Goal: Task Accomplishment & Management: Manage account settings

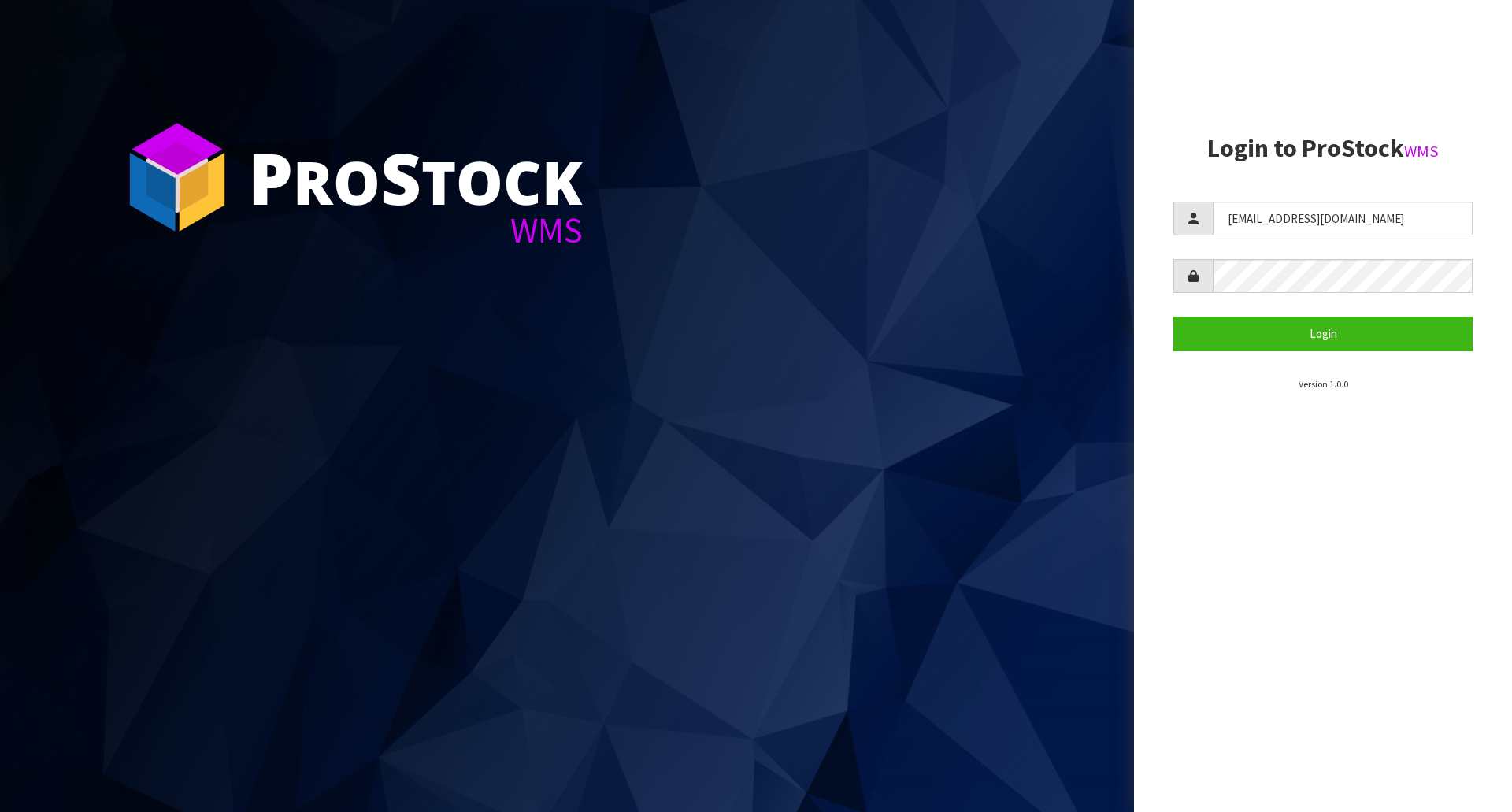
click at [1299, 333] on button "Login" at bounding box center [1322, 333] width 299 height 34
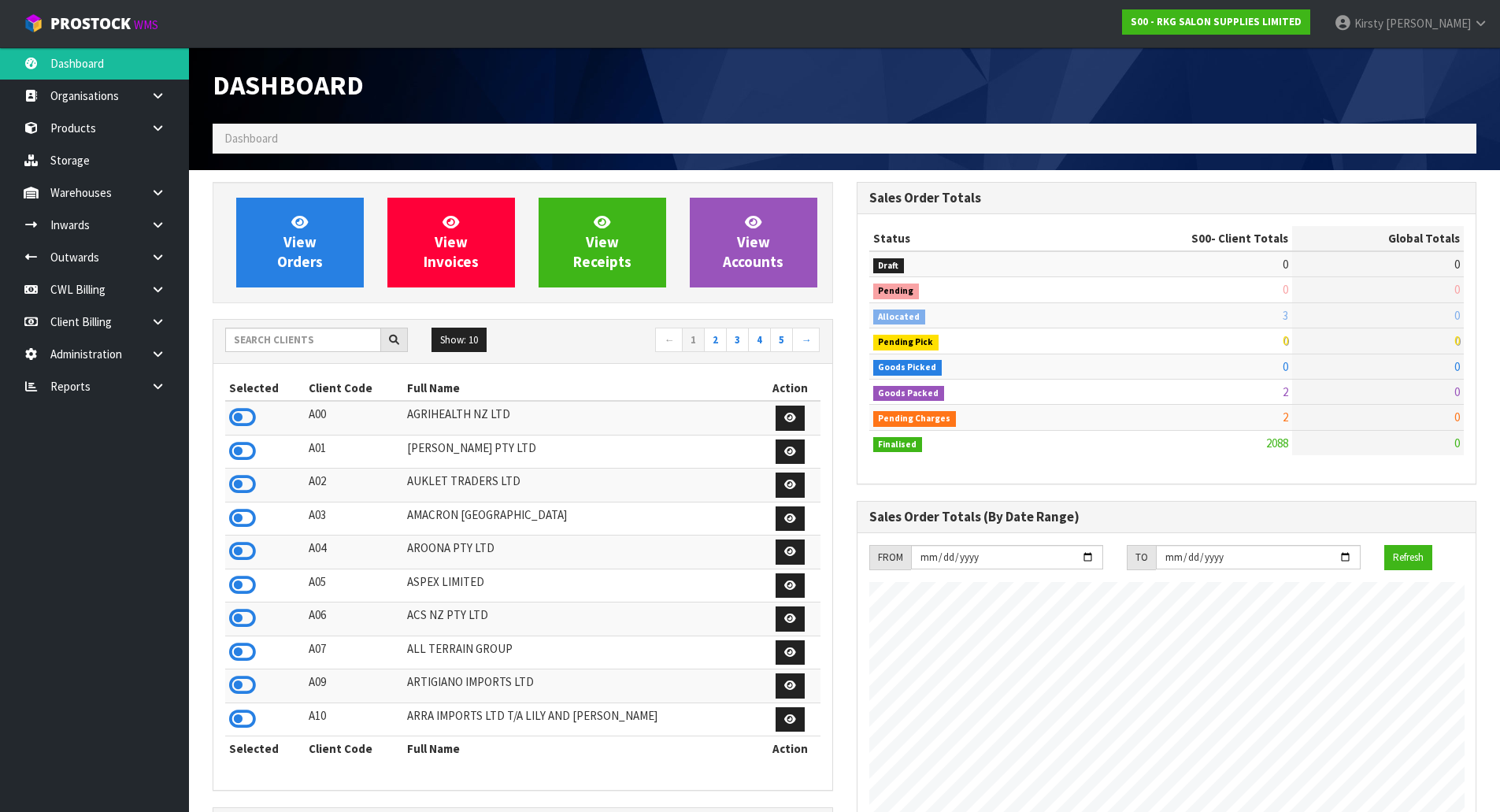
scroll to position [1194, 643]
click at [162, 253] on icon at bounding box center [157, 257] width 15 height 12
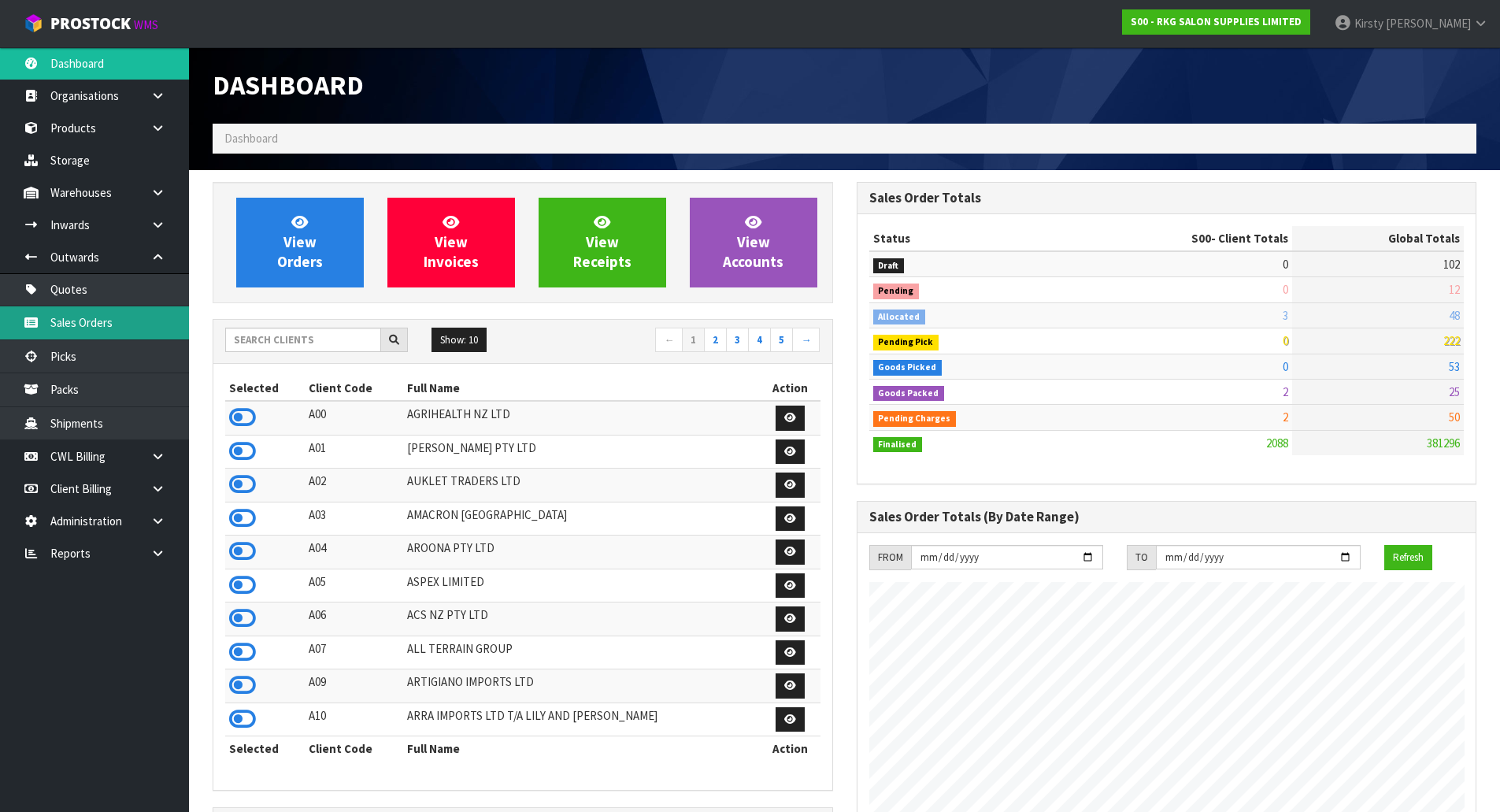
click at [80, 321] on link "Sales Orders" at bounding box center [95, 322] width 189 height 32
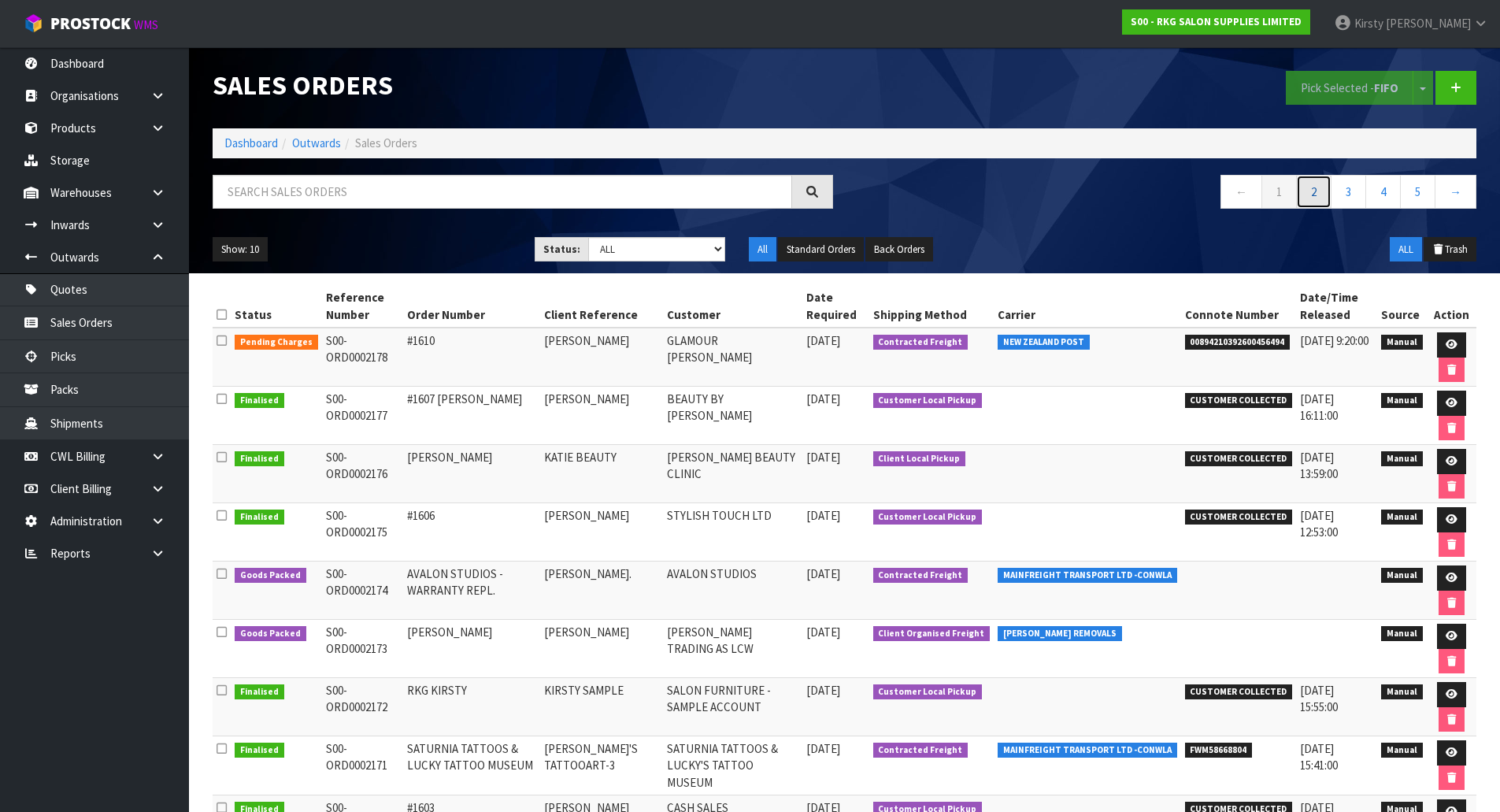
click at [1315, 202] on link "2" at bounding box center [1314, 191] width 35 height 34
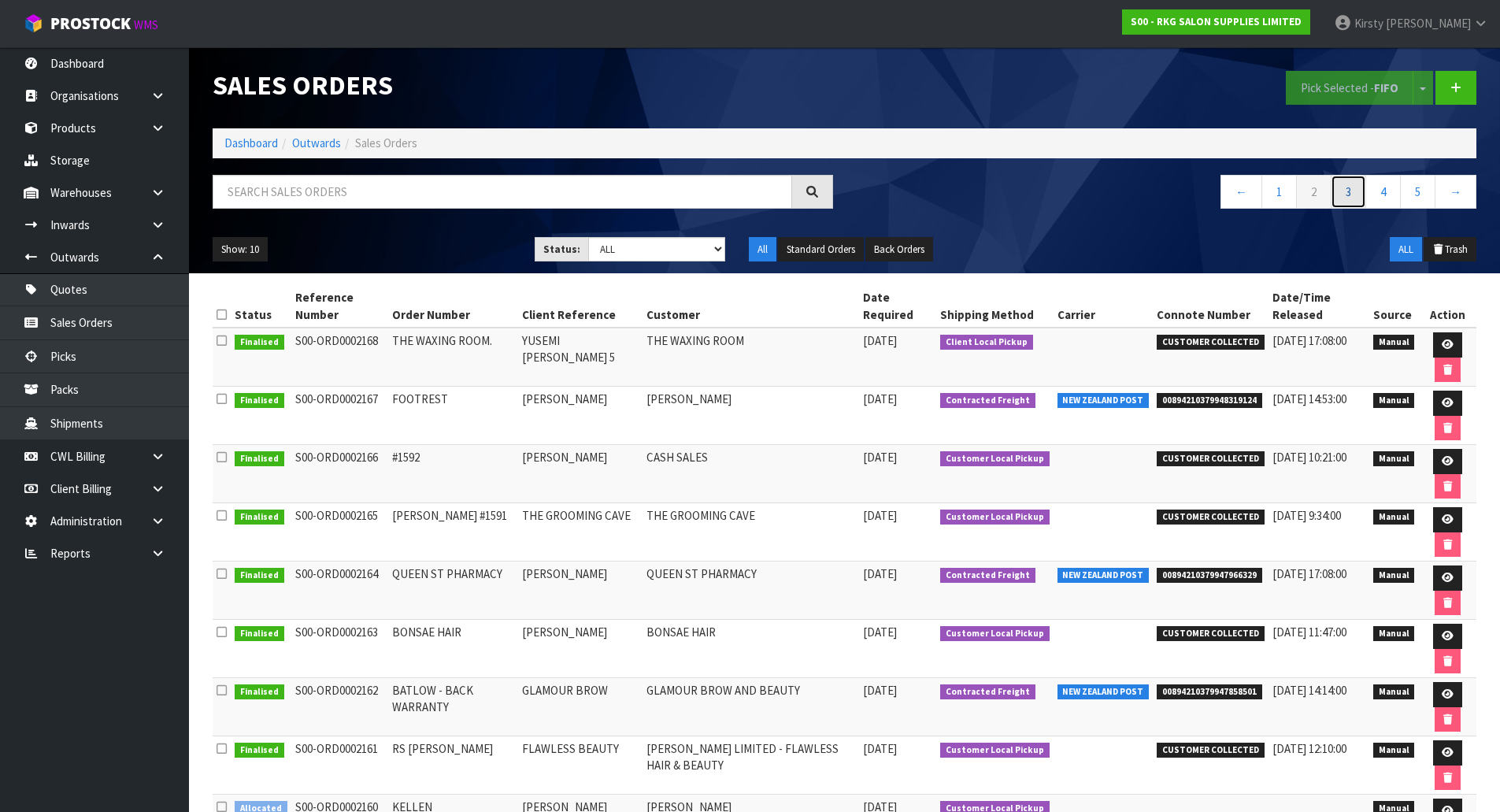
click at [1349, 198] on link "3" at bounding box center [1349, 191] width 35 height 34
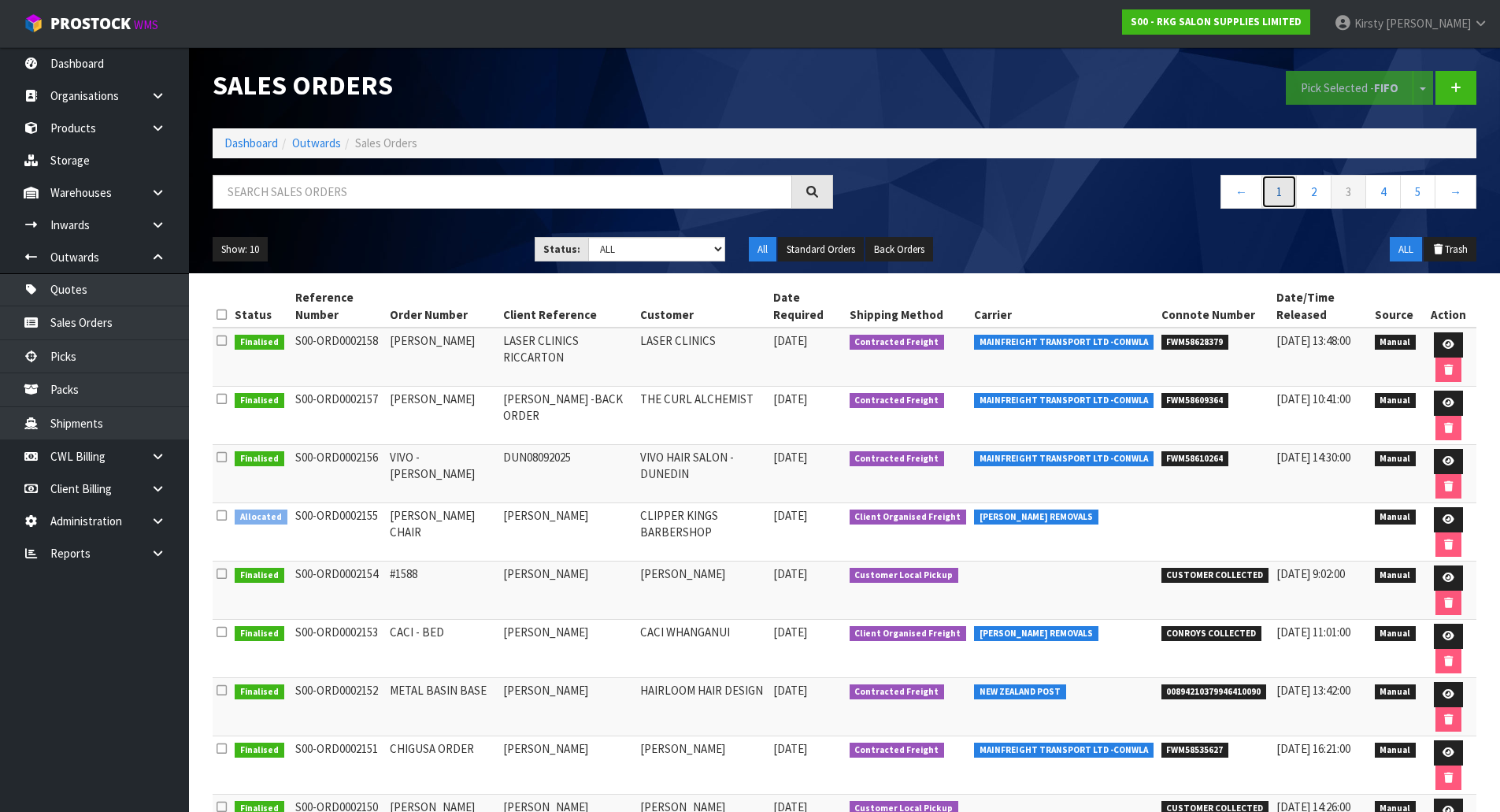
click at [1272, 201] on link "1" at bounding box center [1279, 191] width 35 height 34
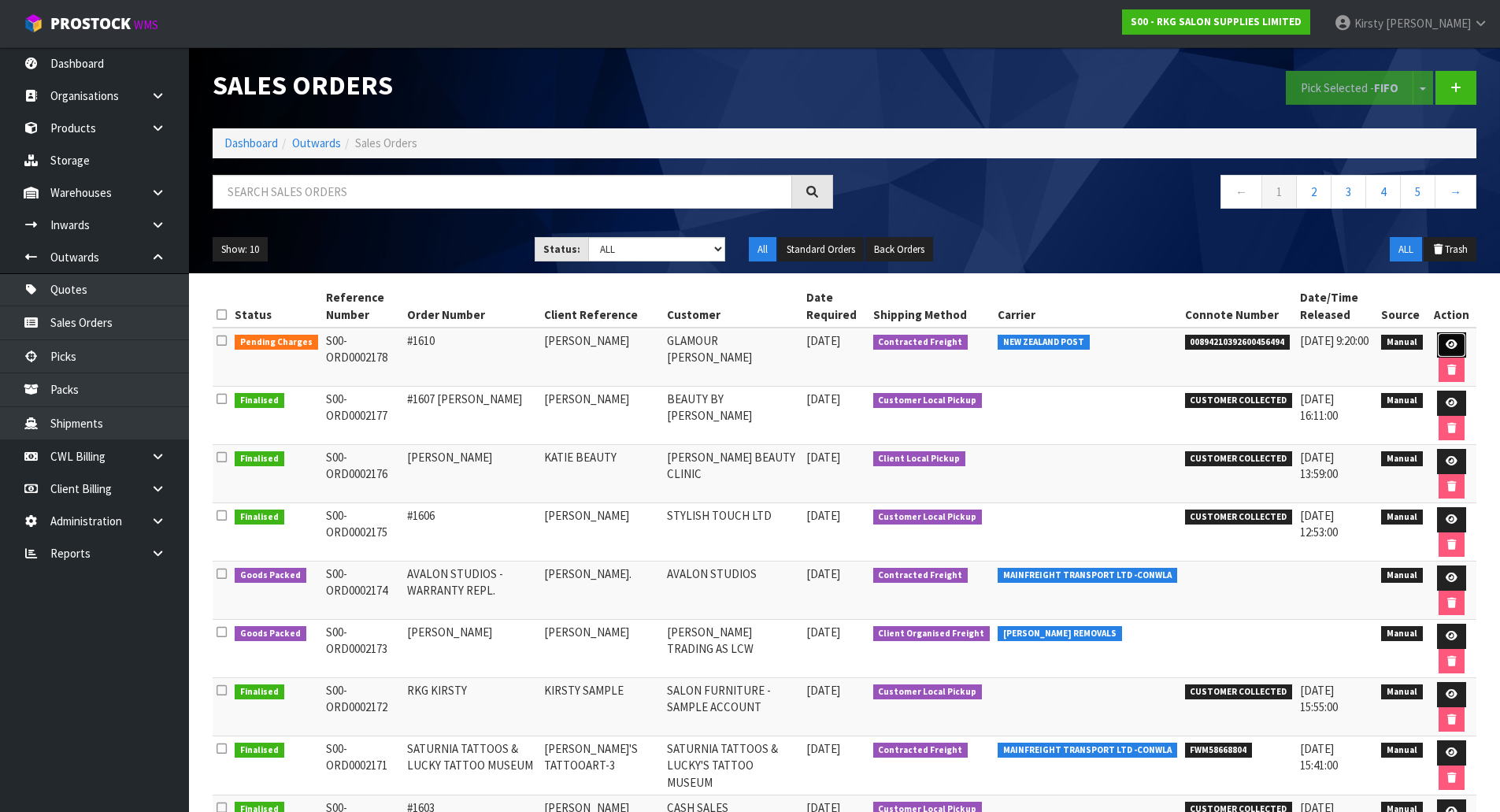
click at [1449, 346] on icon at bounding box center [1452, 345] width 12 height 10
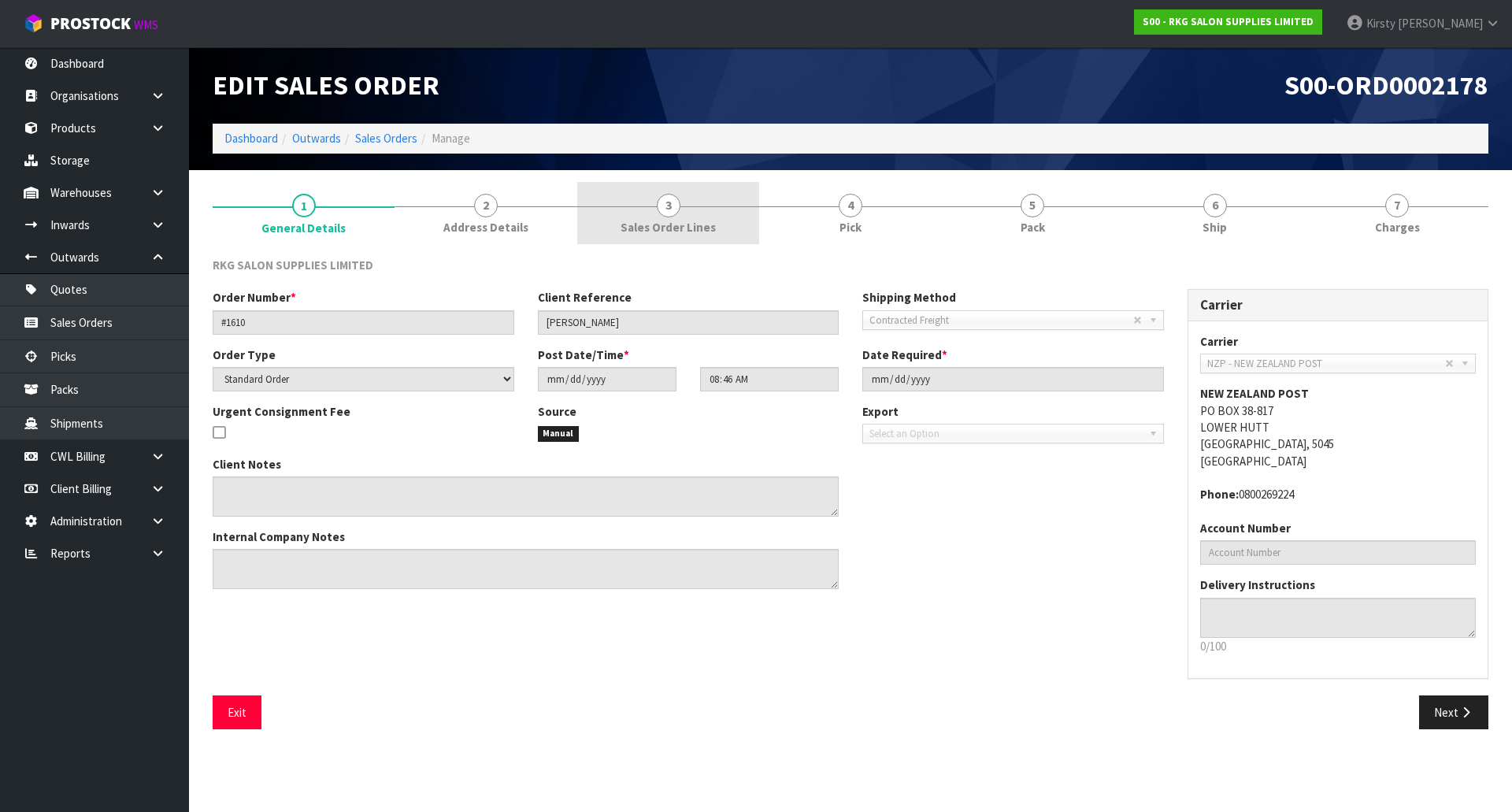
click at [673, 208] on span "3" at bounding box center [668, 206] width 23 height 23
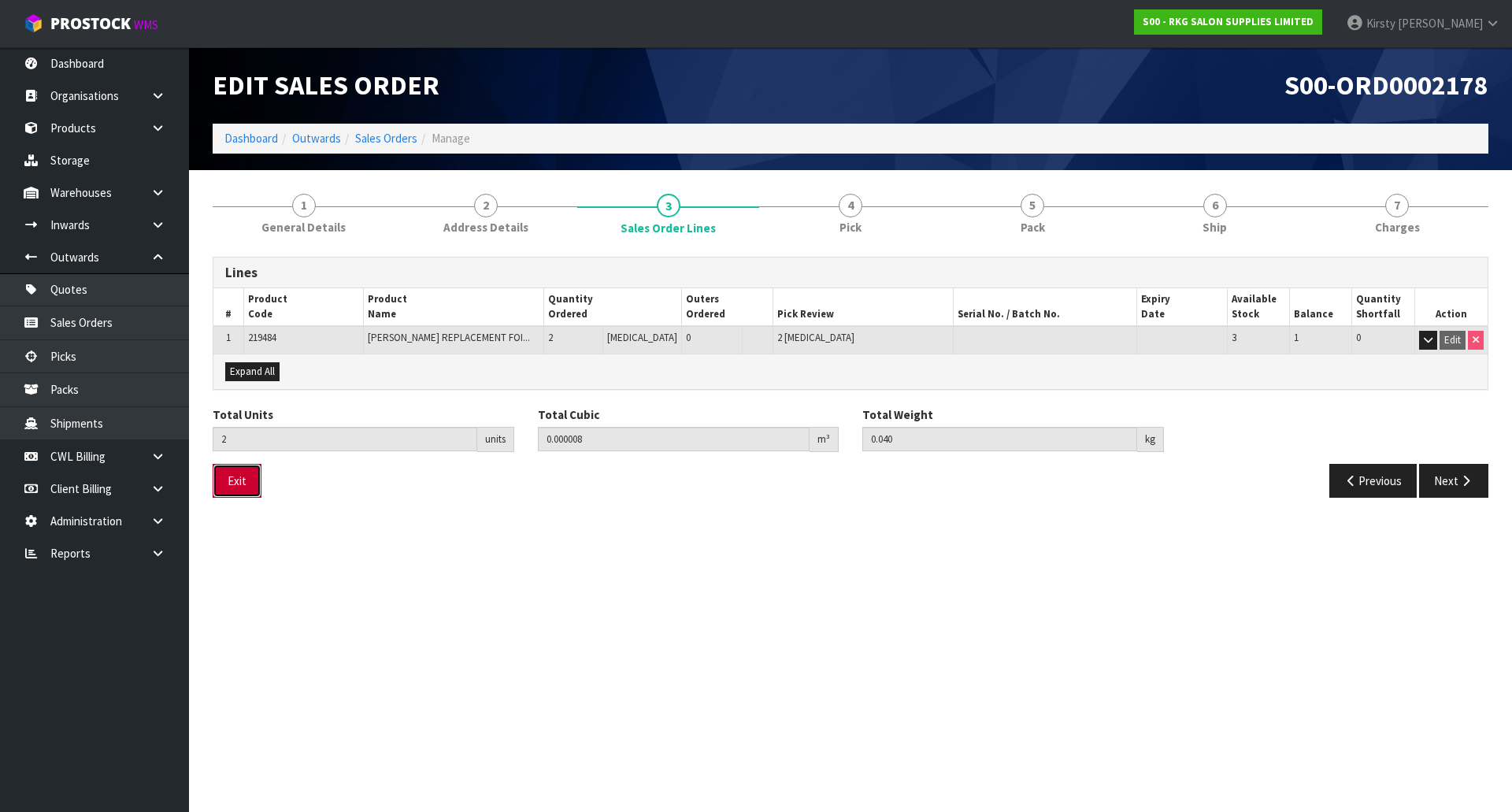
click at [247, 484] on button "Exit" at bounding box center [237, 480] width 49 height 34
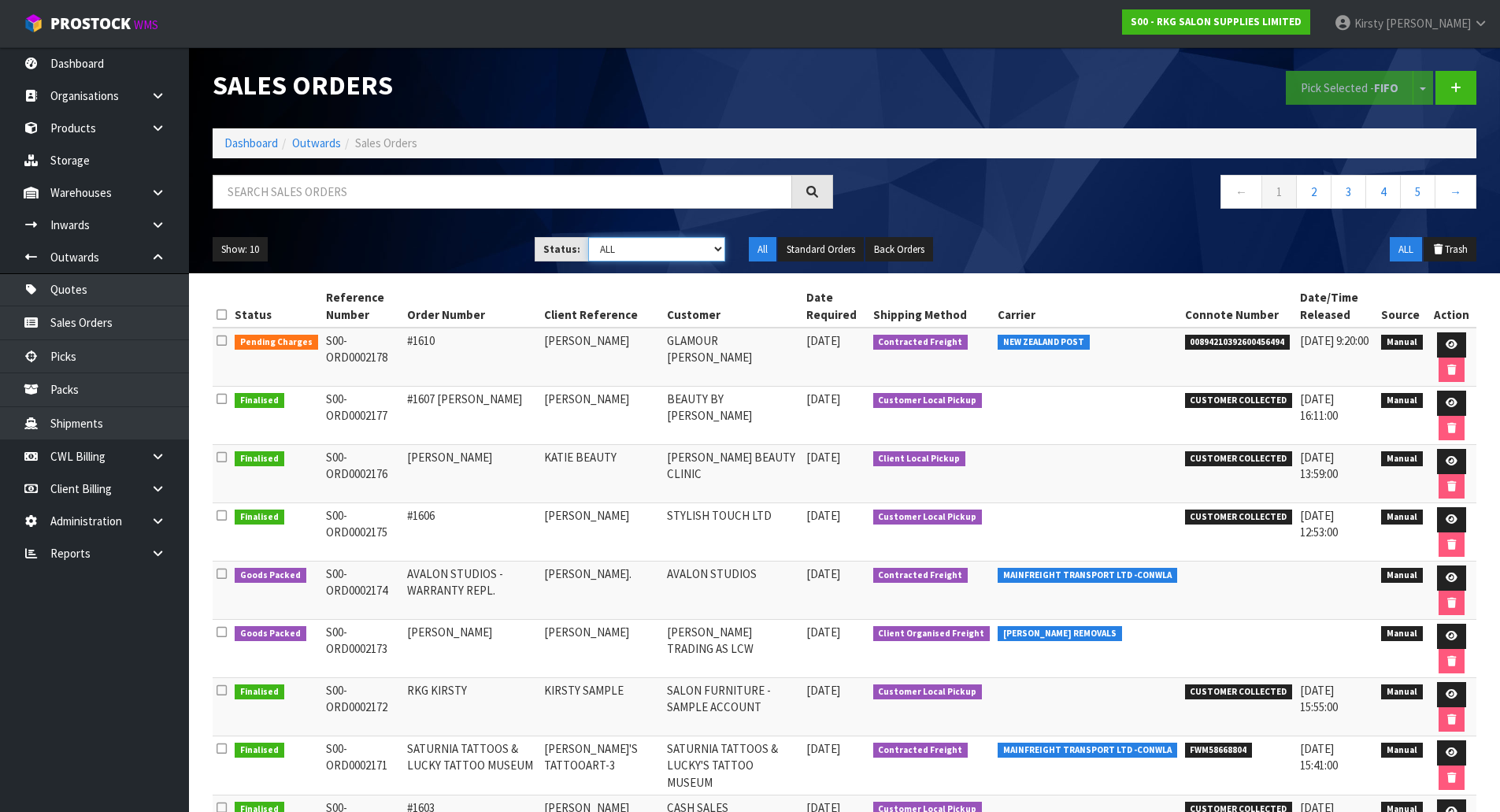
click at [722, 247] on select "Draft Pending Allocated Pending Pick Goods Picked Goods Packed Pending Charges …" at bounding box center [657, 249] width 137 height 24
click at [588, 237] on select "Draft Pending Allocated Pending Pick Goods Picked Goods Packed Pending Charges …" at bounding box center [657, 249] width 137 height 24
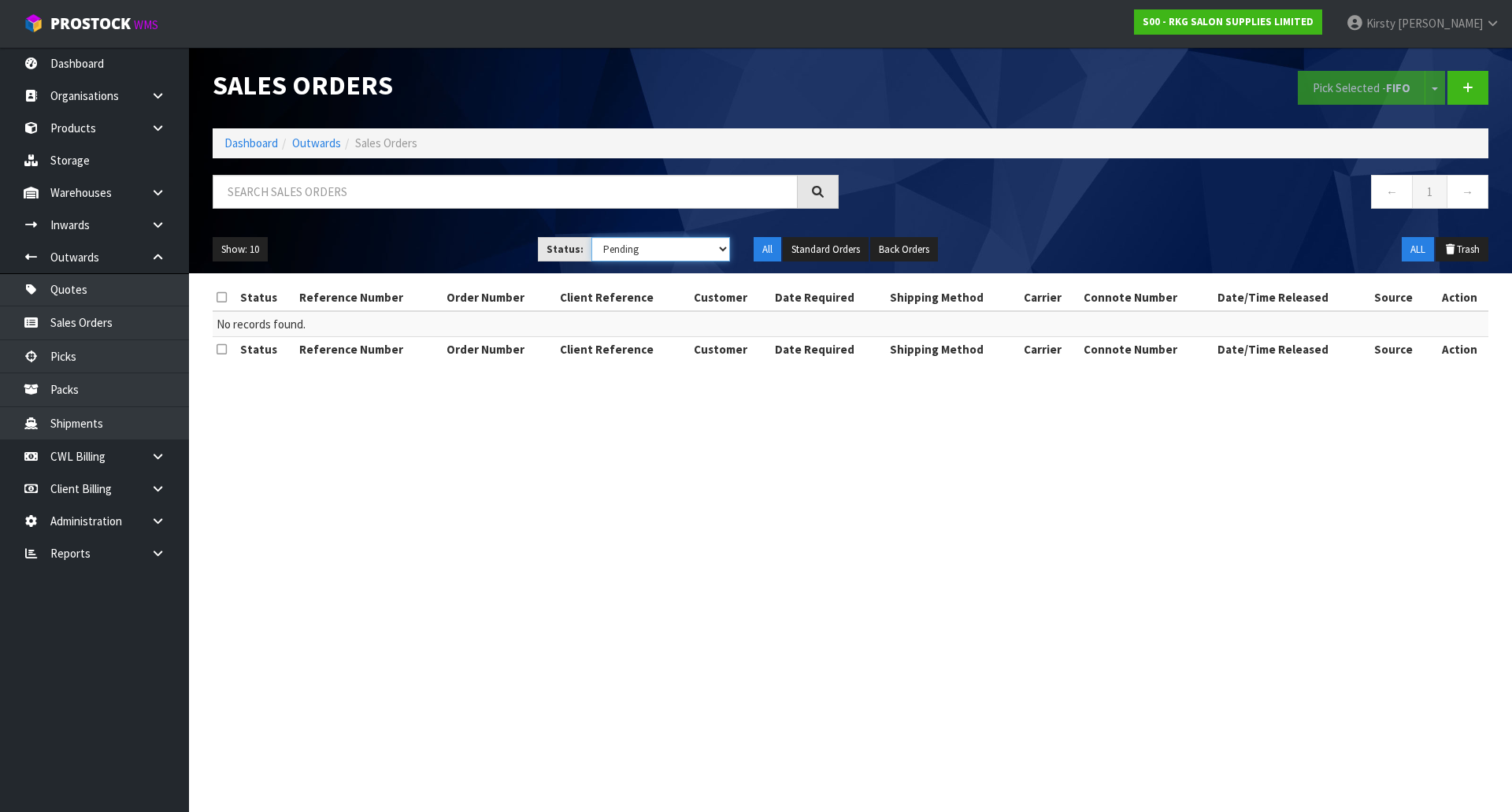
click at [716, 255] on select "Draft Pending Allocated Pending Pick Goods Picked Goods Packed Pending Charges …" at bounding box center [660, 249] width 139 height 24
click at [591, 237] on select "Draft Pending Allocated Pending Pick Goods Picked Goods Packed Pending Charges …" at bounding box center [660, 249] width 139 height 24
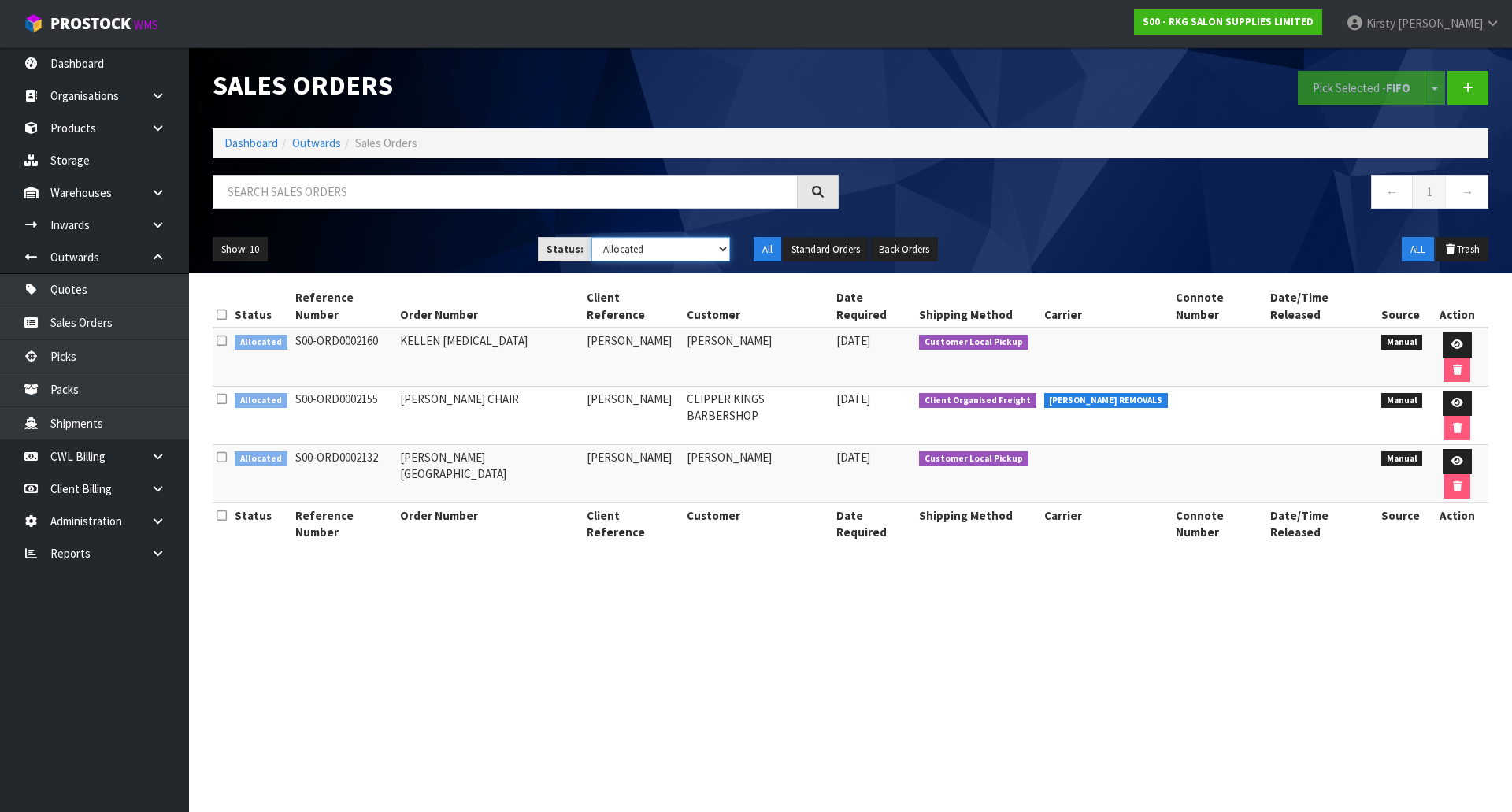
click at [720, 251] on select "Draft Pending Allocated Pending Pick Goods Picked Goods Packed Pending Charges …" at bounding box center [660, 249] width 139 height 24
click at [591, 237] on select "Draft Pending Allocated Pending Pick Goods Picked Goods Packed Pending Charges …" at bounding box center [660, 249] width 139 height 24
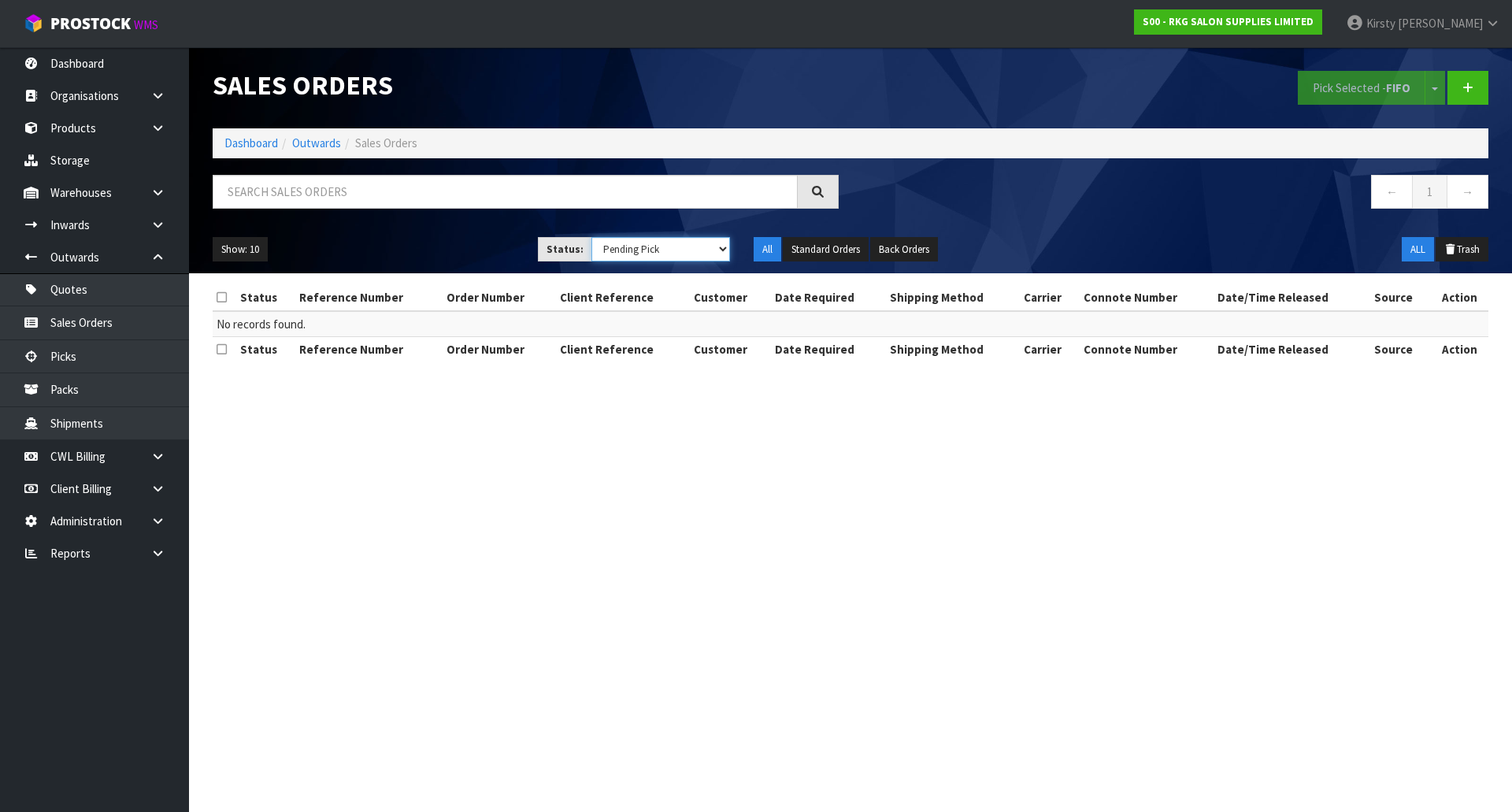
click at [723, 252] on select "Draft Pending Allocated Pending Pick Goods Picked Goods Packed Pending Charges …" at bounding box center [660, 249] width 139 height 24
click at [591, 237] on select "Draft Pending Allocated Pending Pick Goods Picked Goods Packed Pending Charges …" at bounding box center [660, 249] width 139 height 24
click at [724, 248] on select "Draft Pending Allocated Pending Pick Goods Picked Goods Packed Pending Charges …" at bounding box center [660, 249] width 139 height 24
click at [591, 237] on select "Draft Pending Allocated Pending Pick Goods Picked Goods Packed Pending Charges …" at bounding box center [660, 249] width 139 height 24
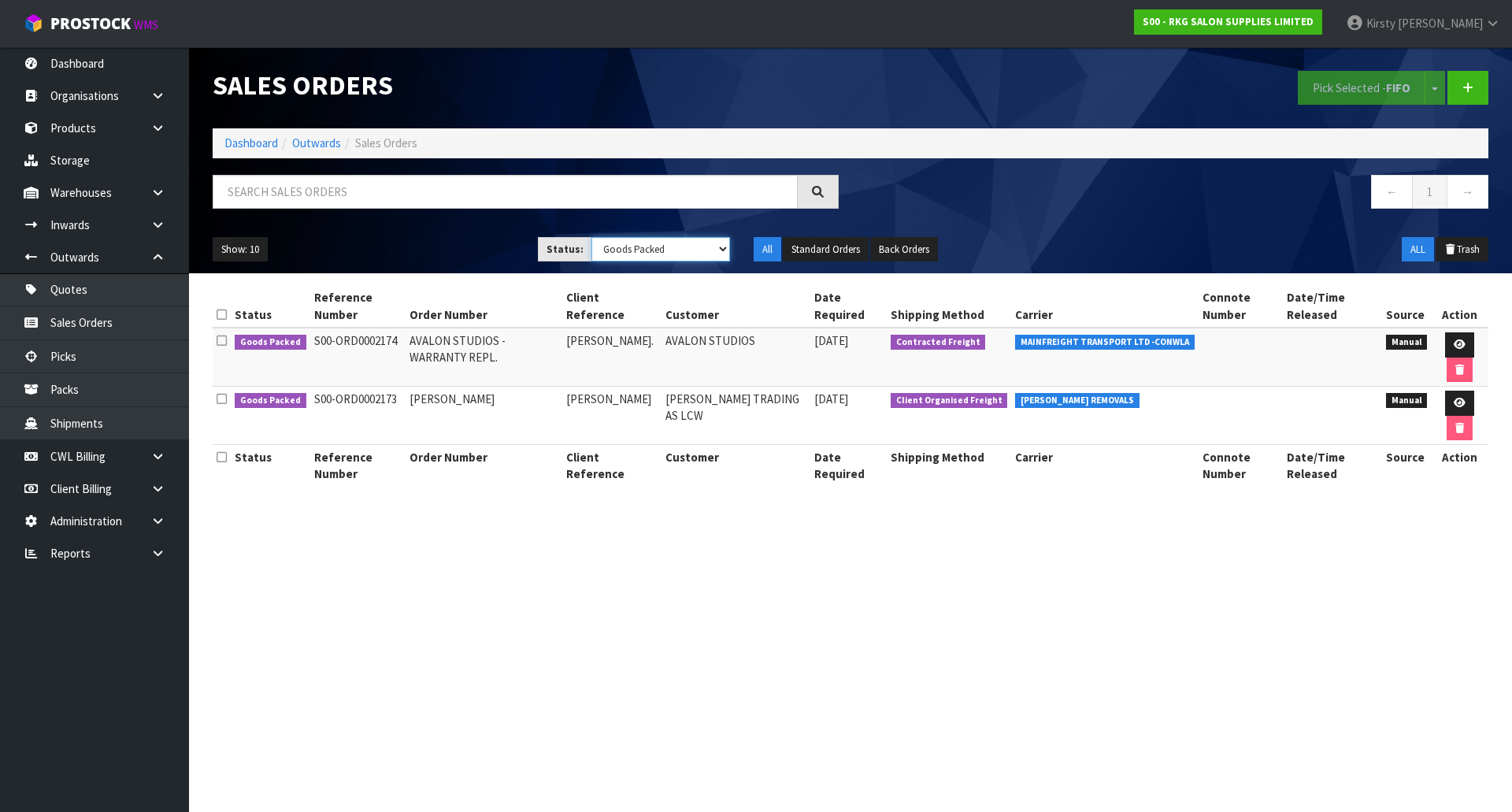
click at [722, 250] on select "Draft Pending Allocated Pending Pick Goods Picked Goods Packed Pending Charges …" at bounding box center [660, 249] width 139 height 24
select select "string:6"
click at [591, 237] on select "Draft Pending Allocated Pending Pick Goods Picked Goods Packed Pending Charges …" at bounding box center [660, 249] width 139 height 24
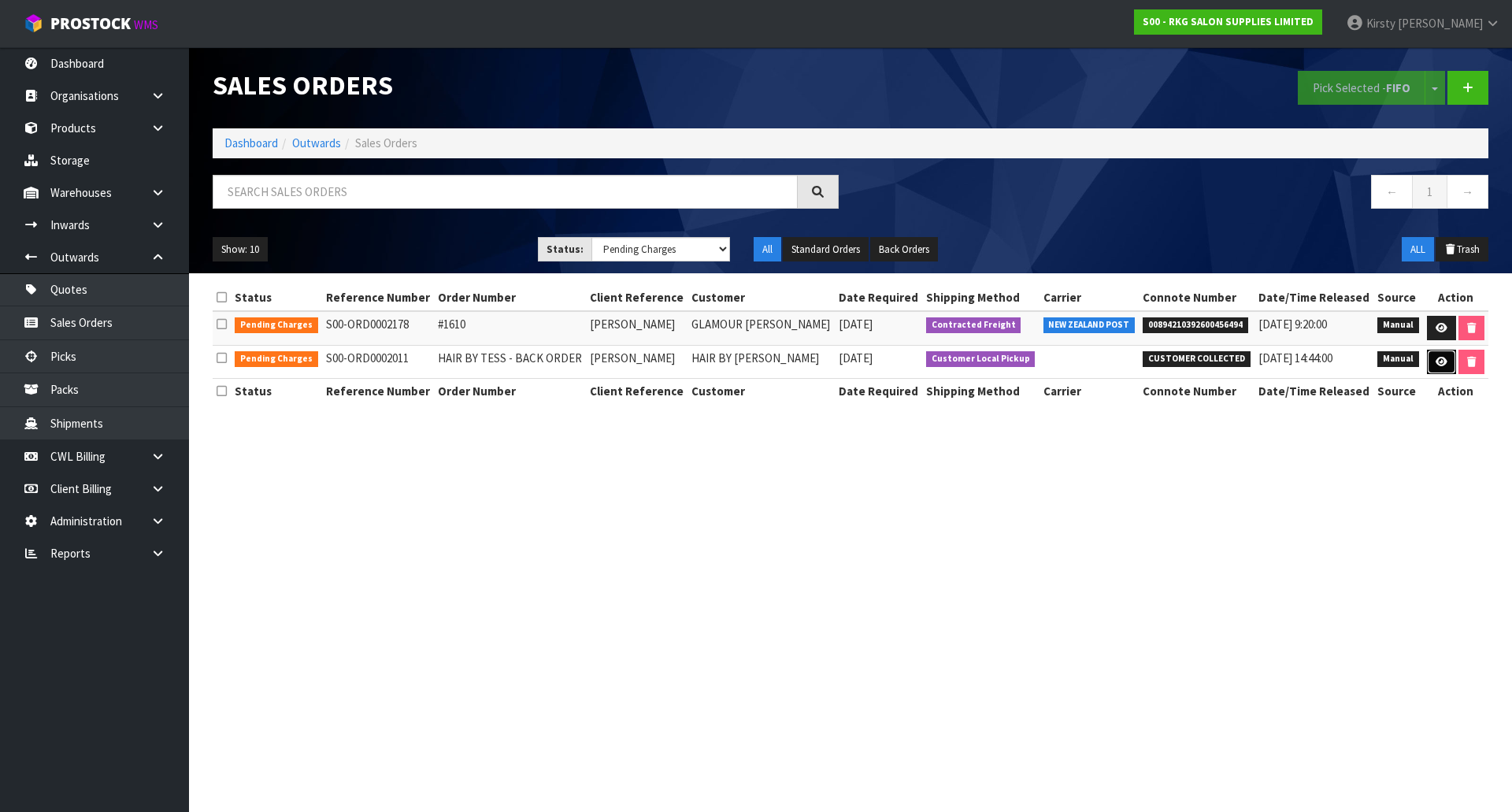
click at [1440, 365] on icon at bounding box center [1441, 362] width 12 height 10
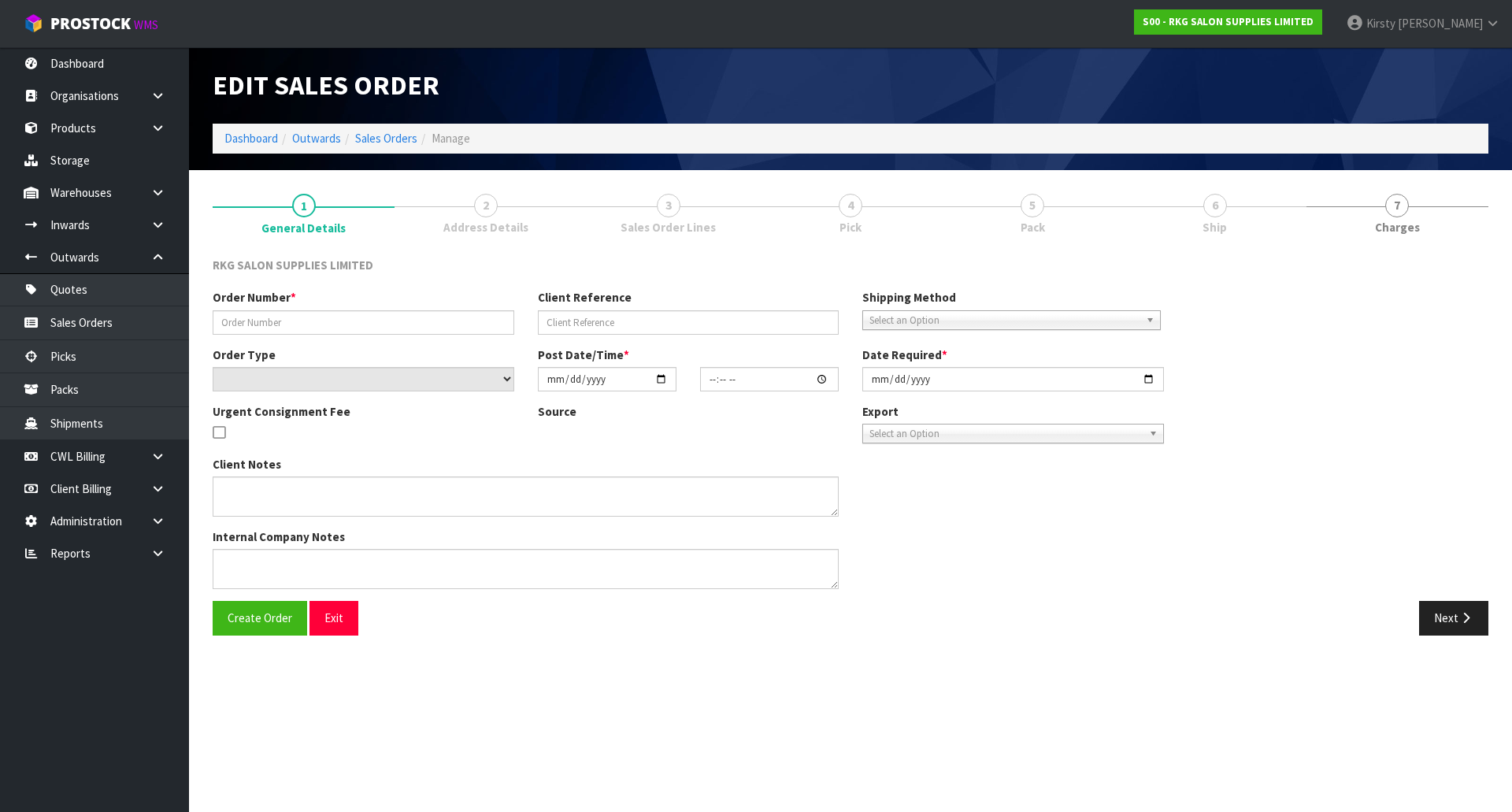
type input "HAIR BY TESS - BACK ORDER"
type input "[PERSON_NAME]"
select select "number:0"
type input "[DATE]"
type input "12:00:00.000"
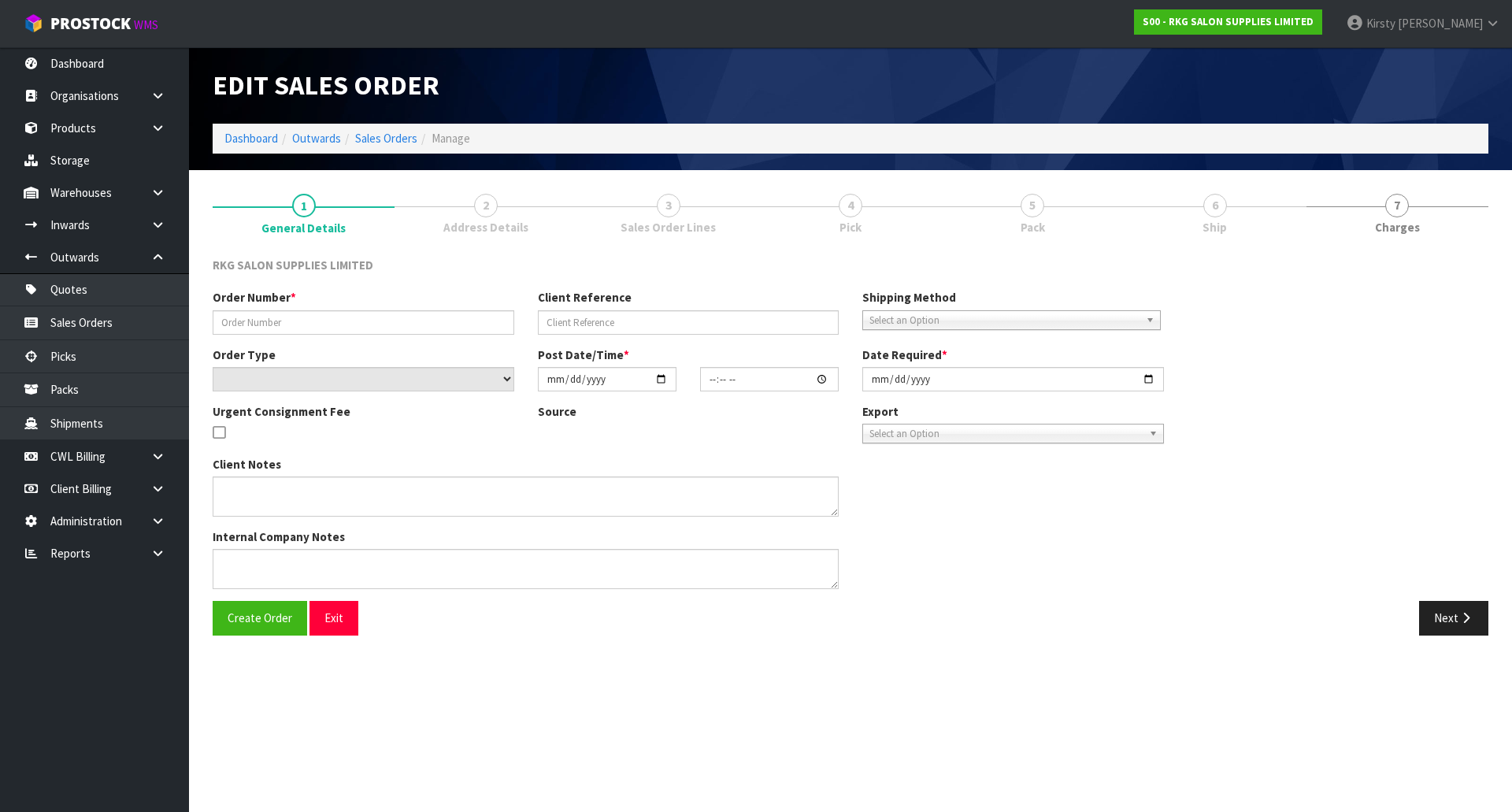
type input "[DATE]"
type textarea "WILL PICK UP WHEN AVAILABLE - PAID"
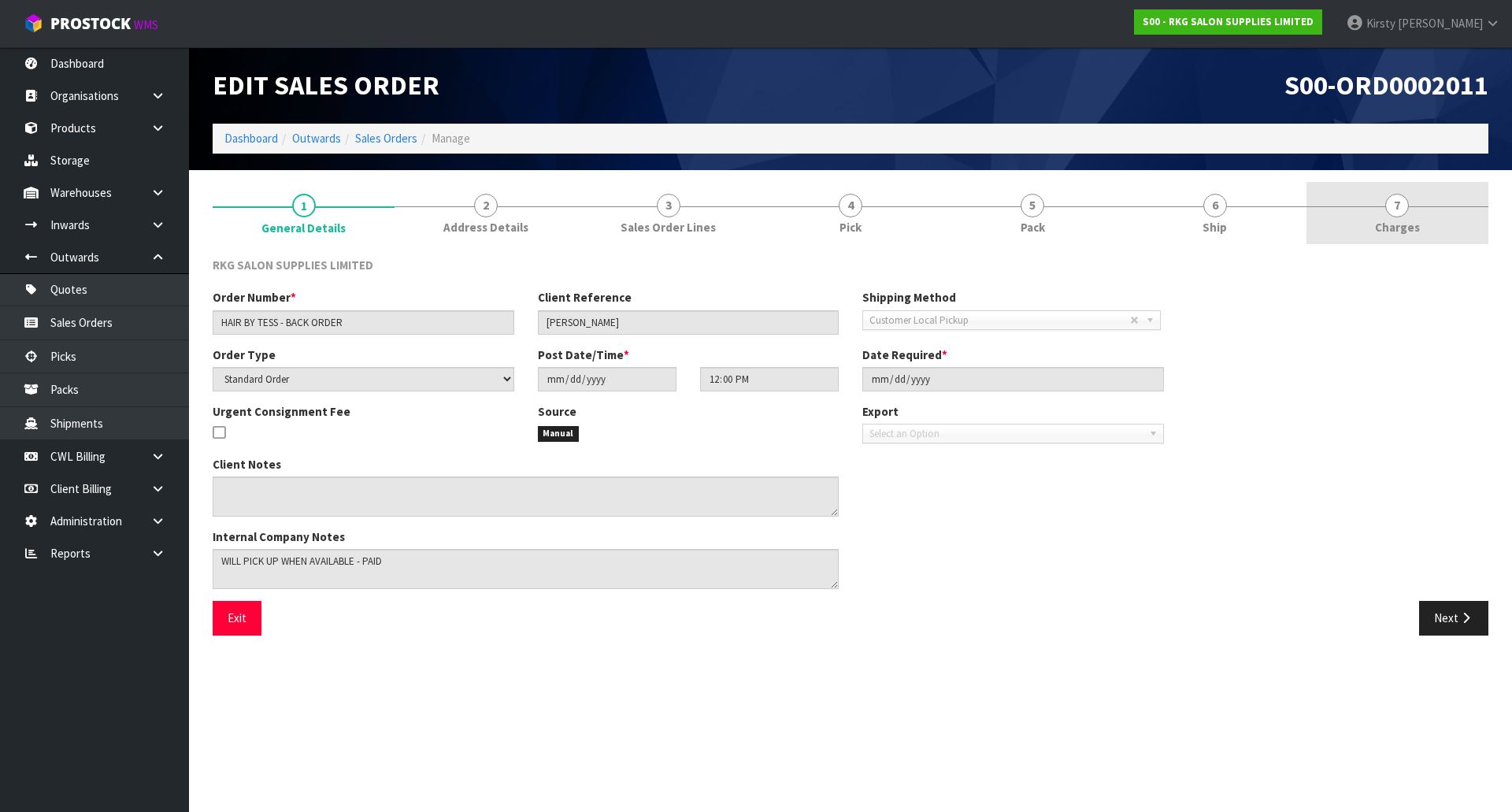
click at [1397, 203] on span "7" at bounding box center [1397, 206] width 23 height 23
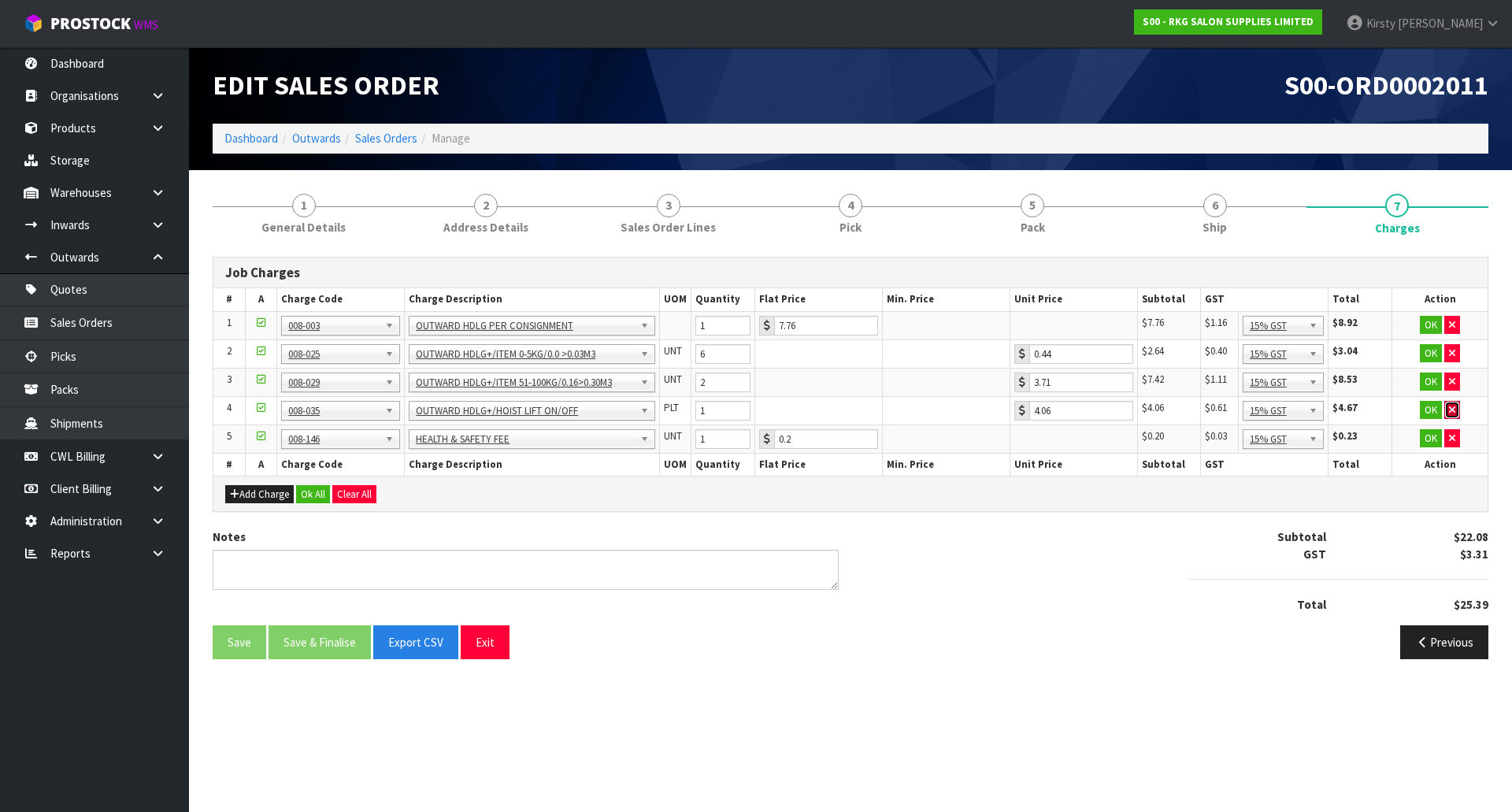
click at [1451, 406] on icon "button" at bounding box center [1452, 410] width 6 height 10
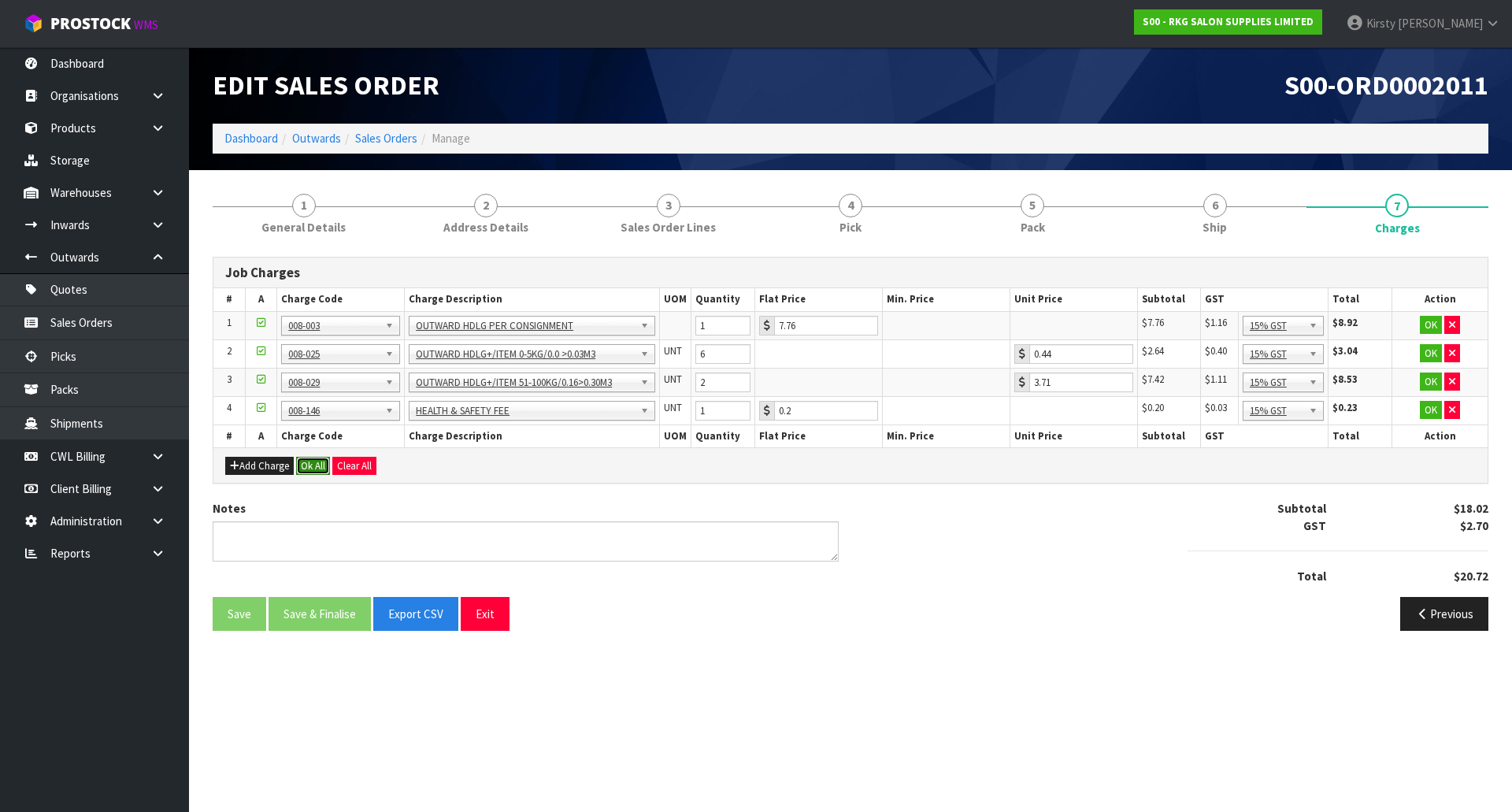
click at [312, 466] on button "Ok All" at bounding box center [312, 466] width 34 height 19
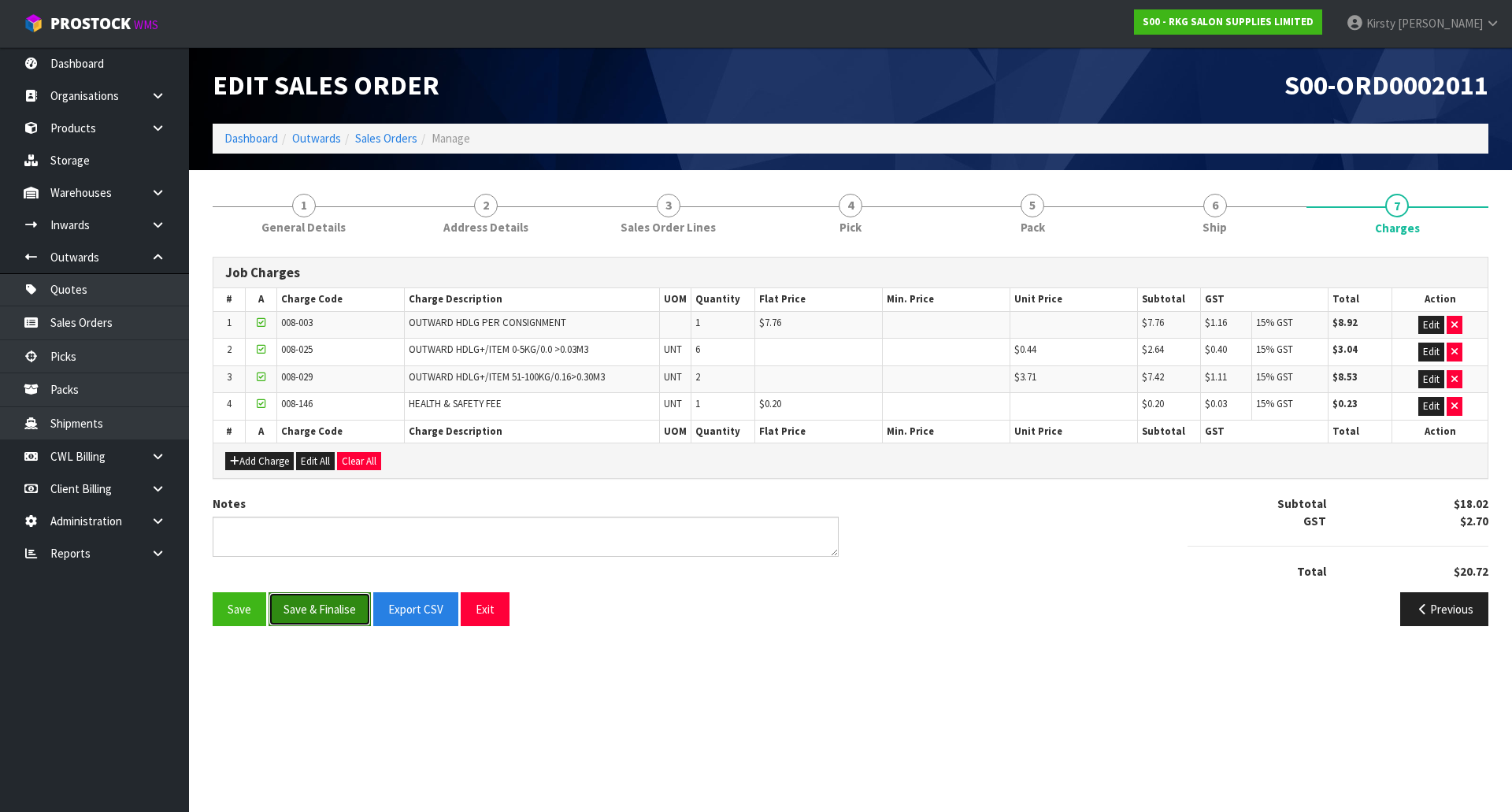
click at [334, 613] on button "Save & Finalise" at bounding box center [319, 609] width 102 height 34
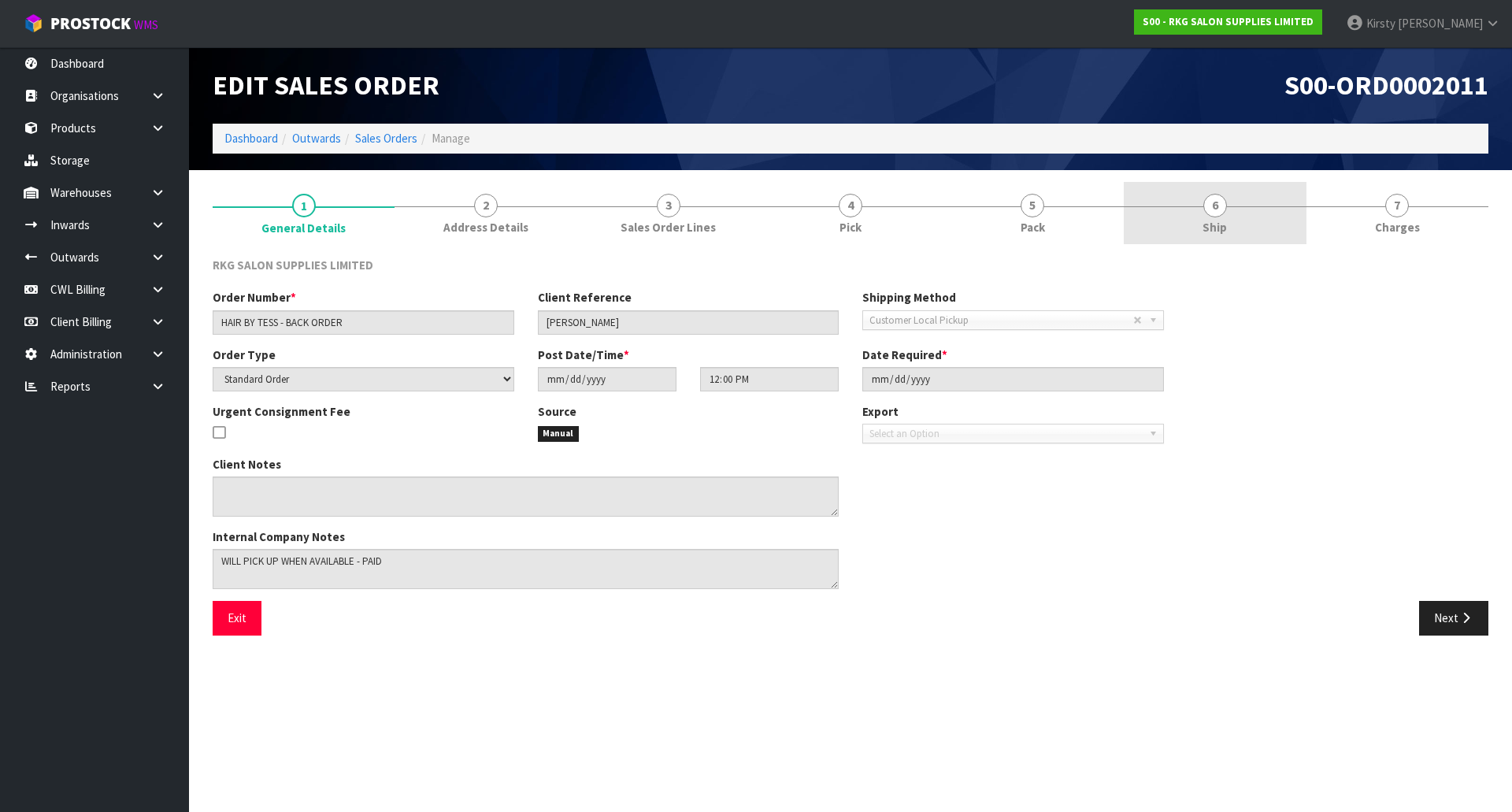
click at [1216, 206] on span "6" at bounding box center [1214, 206] width 23 height 23
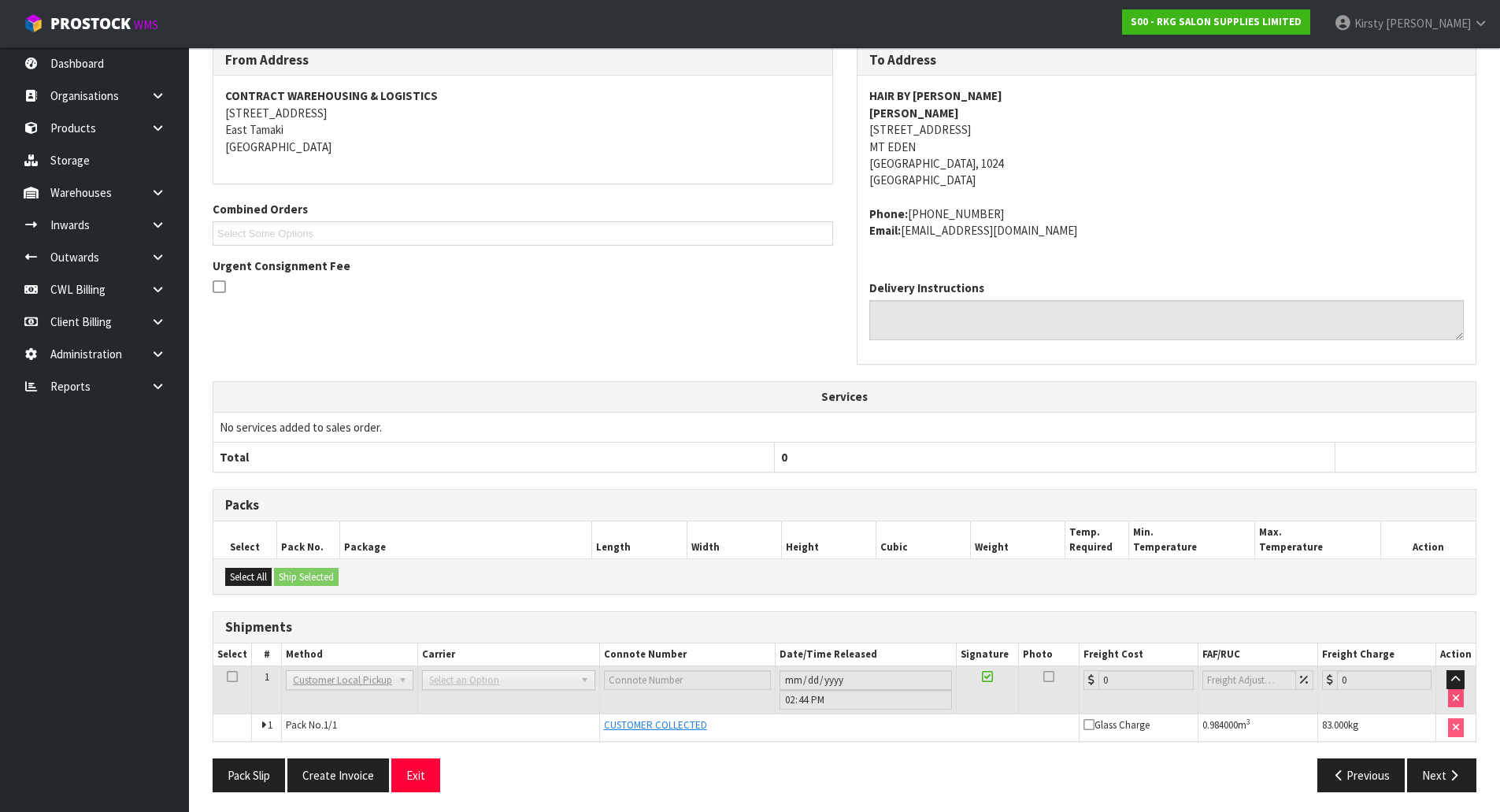
scroll to position [217, 0]
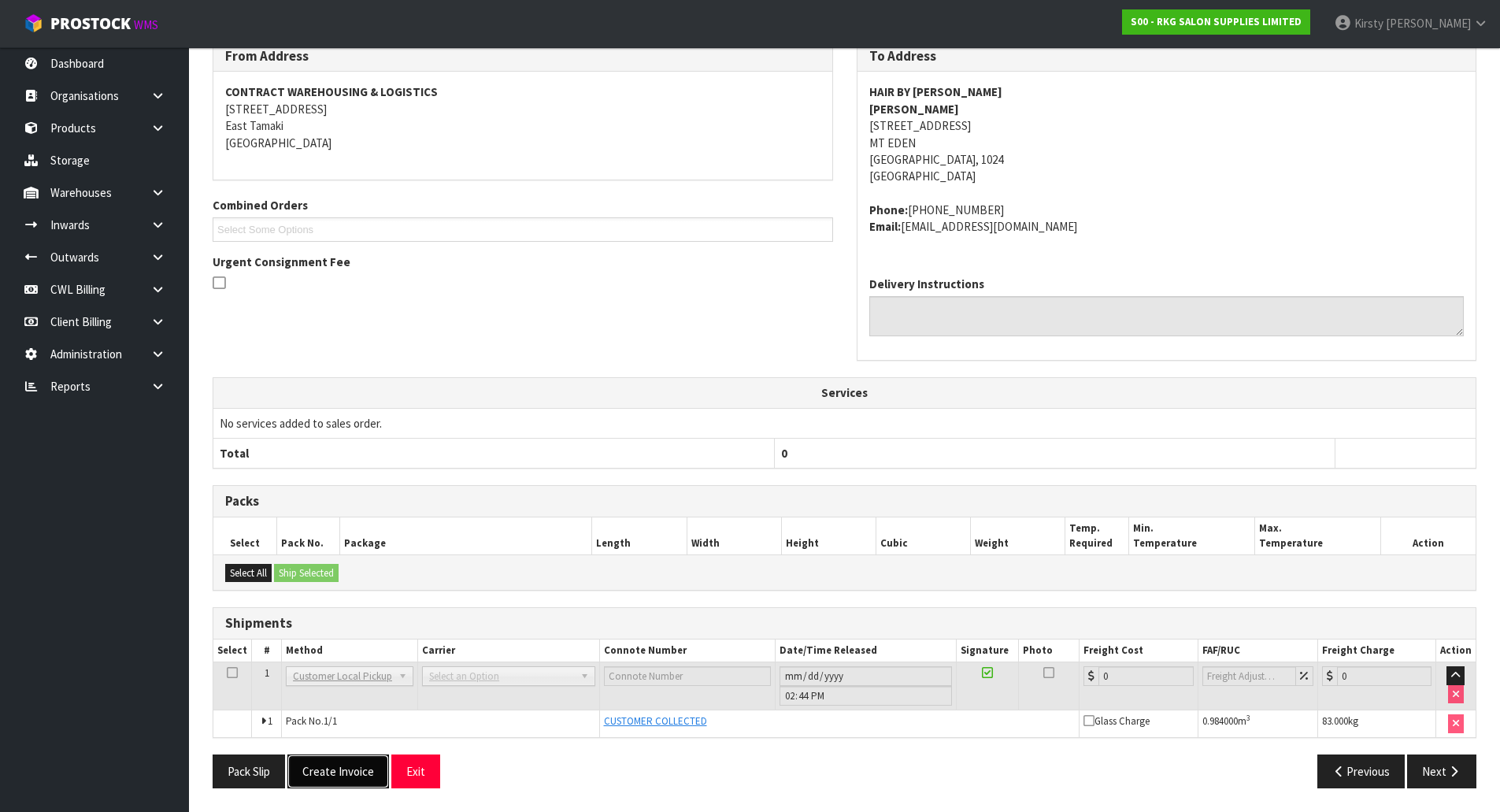
click at [358, 774] on button "Create Invoice" at bounding box center [339, 771] width 101 height 34
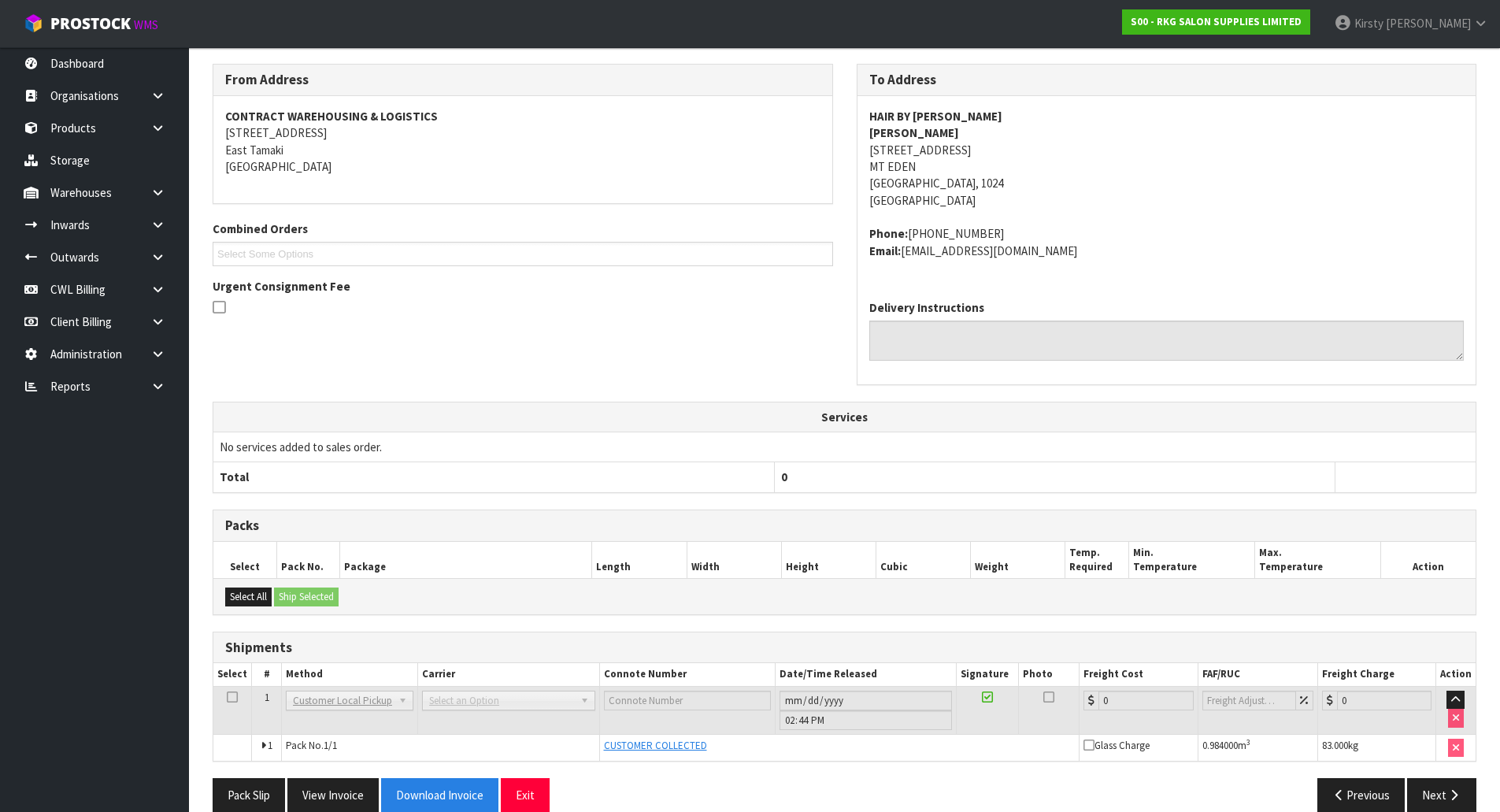
scroll to position [274, 0]
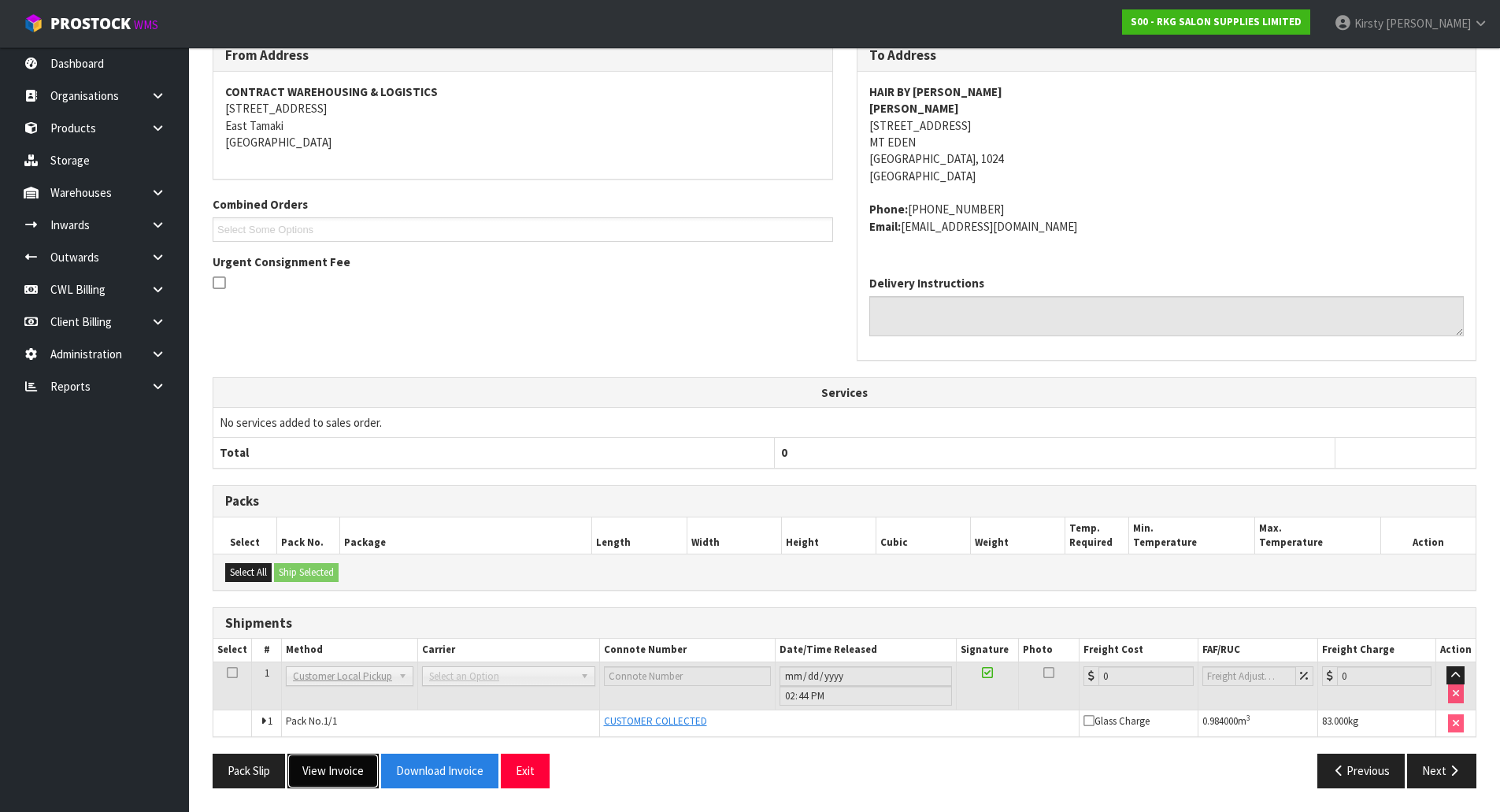
click at [351, 774] on button "View Invoice" at bounding box center [334, 770] width 92 height 34
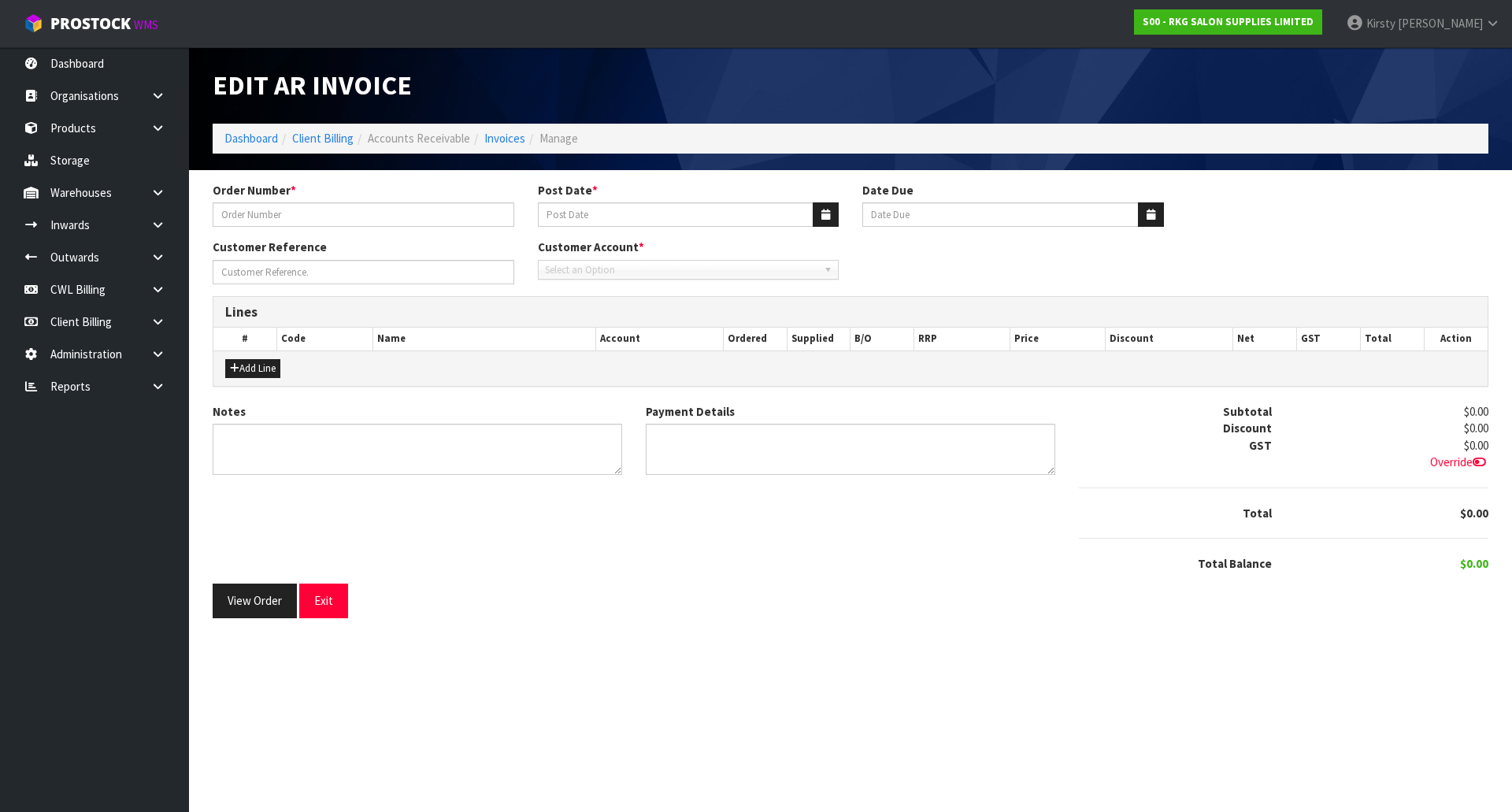
type input "HAIR BY TESS - BACK ORDER"
type input "[DATE]"
type input "[PERSON_NAME]"
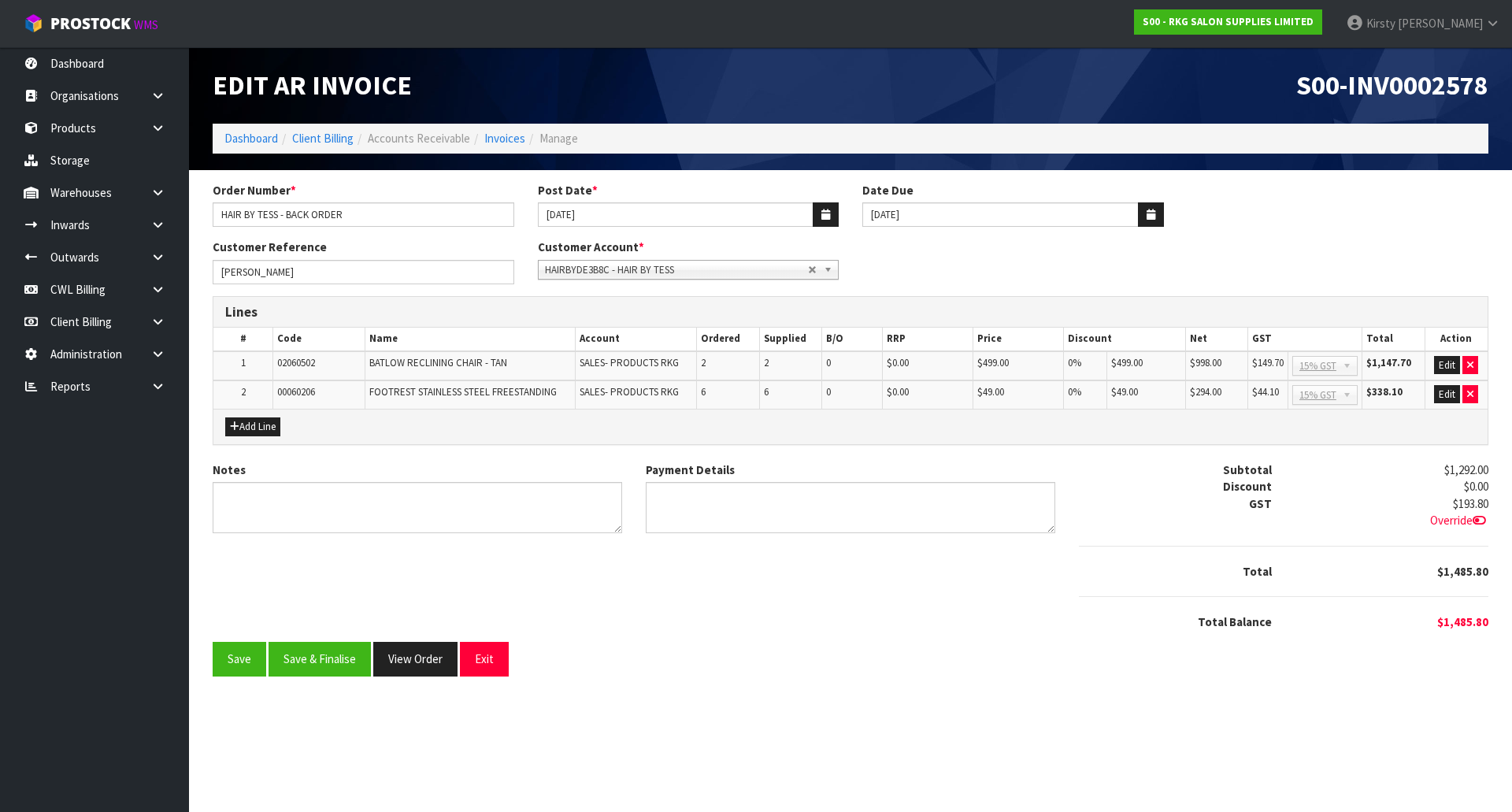
click at [826, 266] on b at bounding box center [830, 269] width 15 height 19
type input "HAIRBY52"
click at [605, 312] on li "HAIRBY52 BFEB - HAIR BY [PERSON_NAME]" at bounding box center [688, 314] width 294 height 20
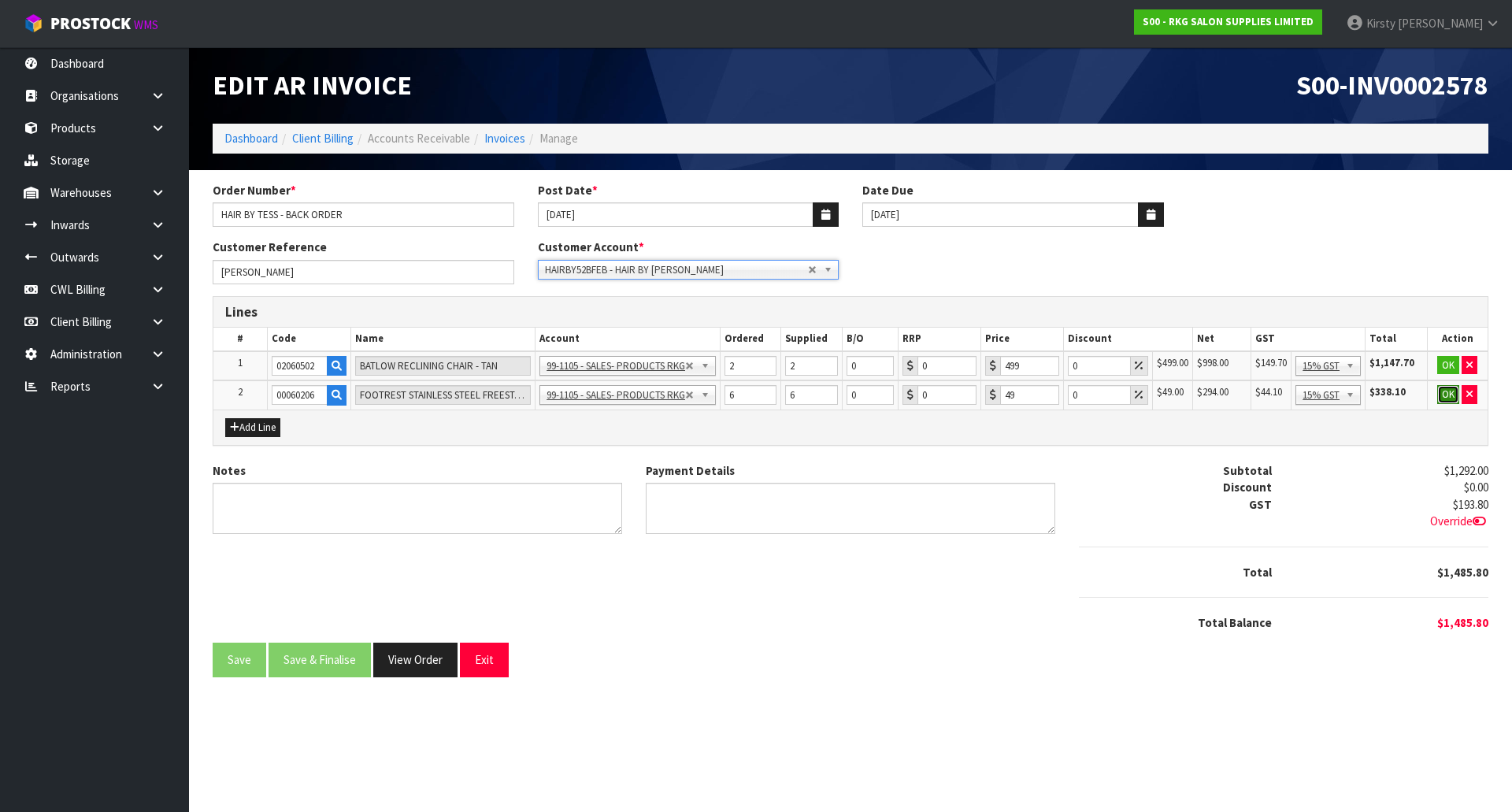
click at [1444, 396] on button "OK" at bounding box center [1448, 394] width 22 height 19
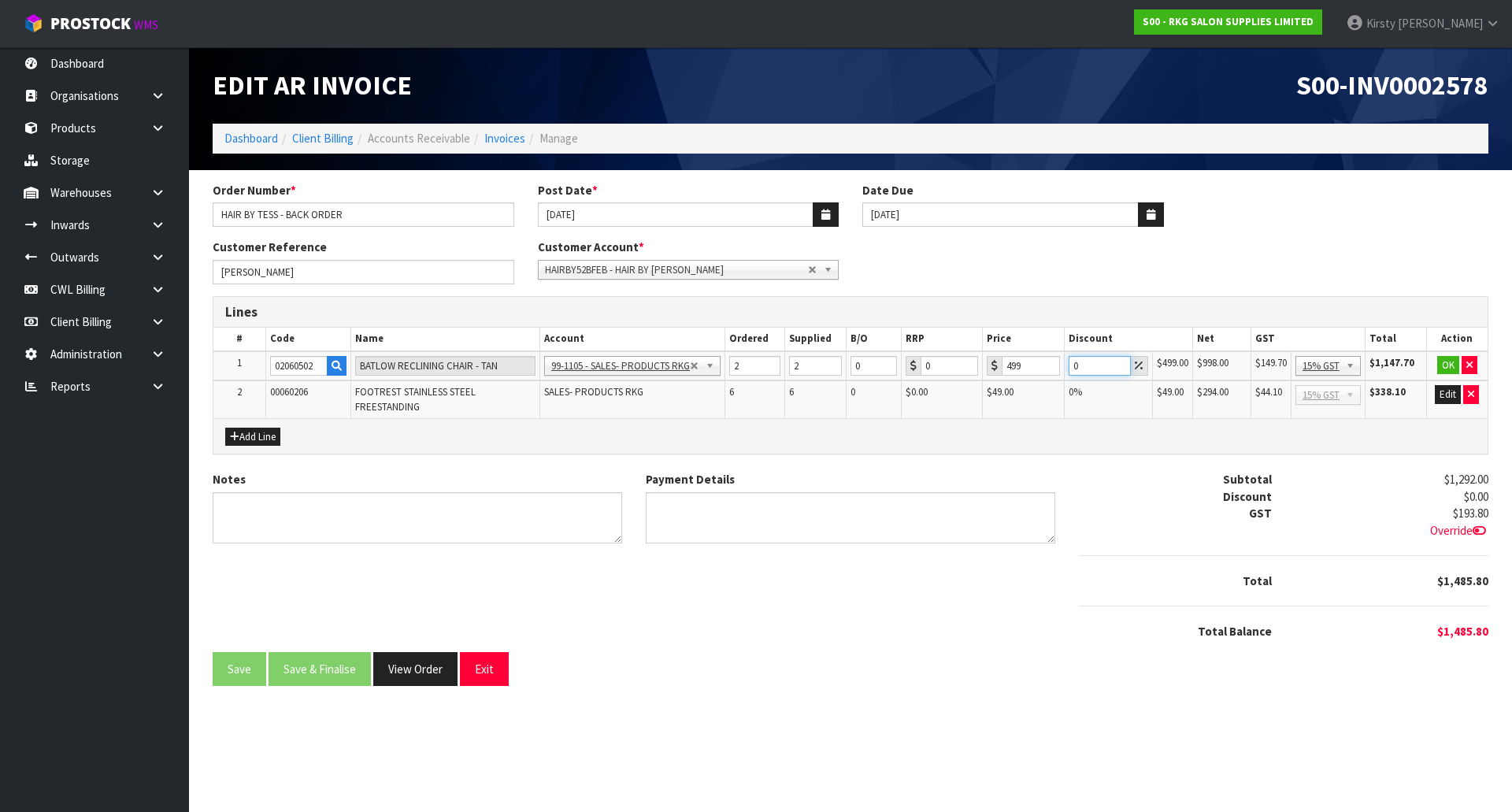
drag, startPoint x: 1093, startPoint y: 365, endPoint x: 1054, endPoint y: 366, distance: 39.0
click at [1054, 366] on tr "1 02060502 [PERSON_NAME] RECLINING CHAIR - TAN 99-1100 - SALES -ADMIN 99-1105 -…" at bounding box center [851, 366] width 1274 height 30
type input "12.5"
click at [1440, 365] on button "OK" at bounding box center [1448, 365] width 22 height 19
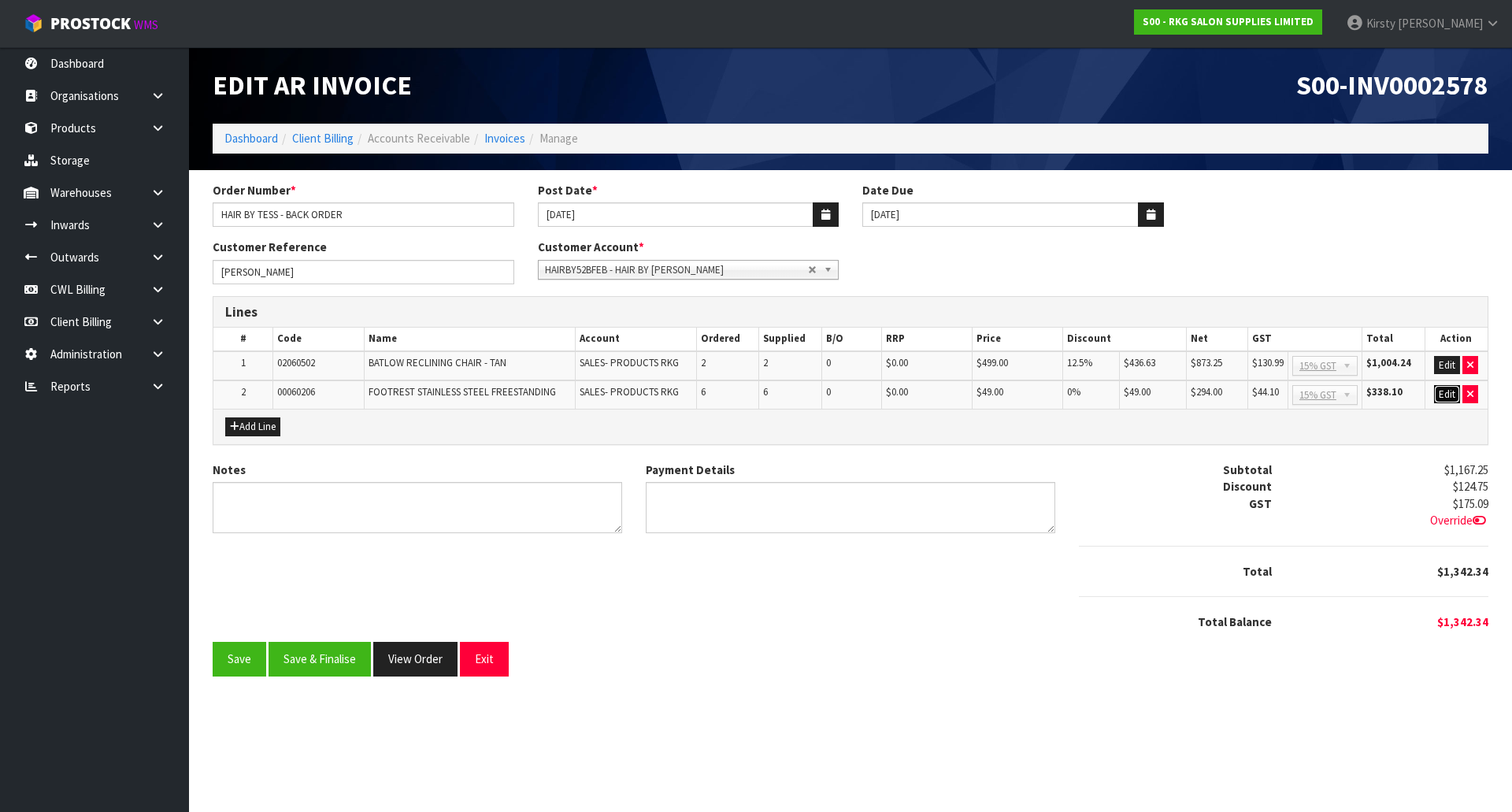
click at [1439, 387] on button "Edit" at bounding box center [1447, 394] width 26 height 19
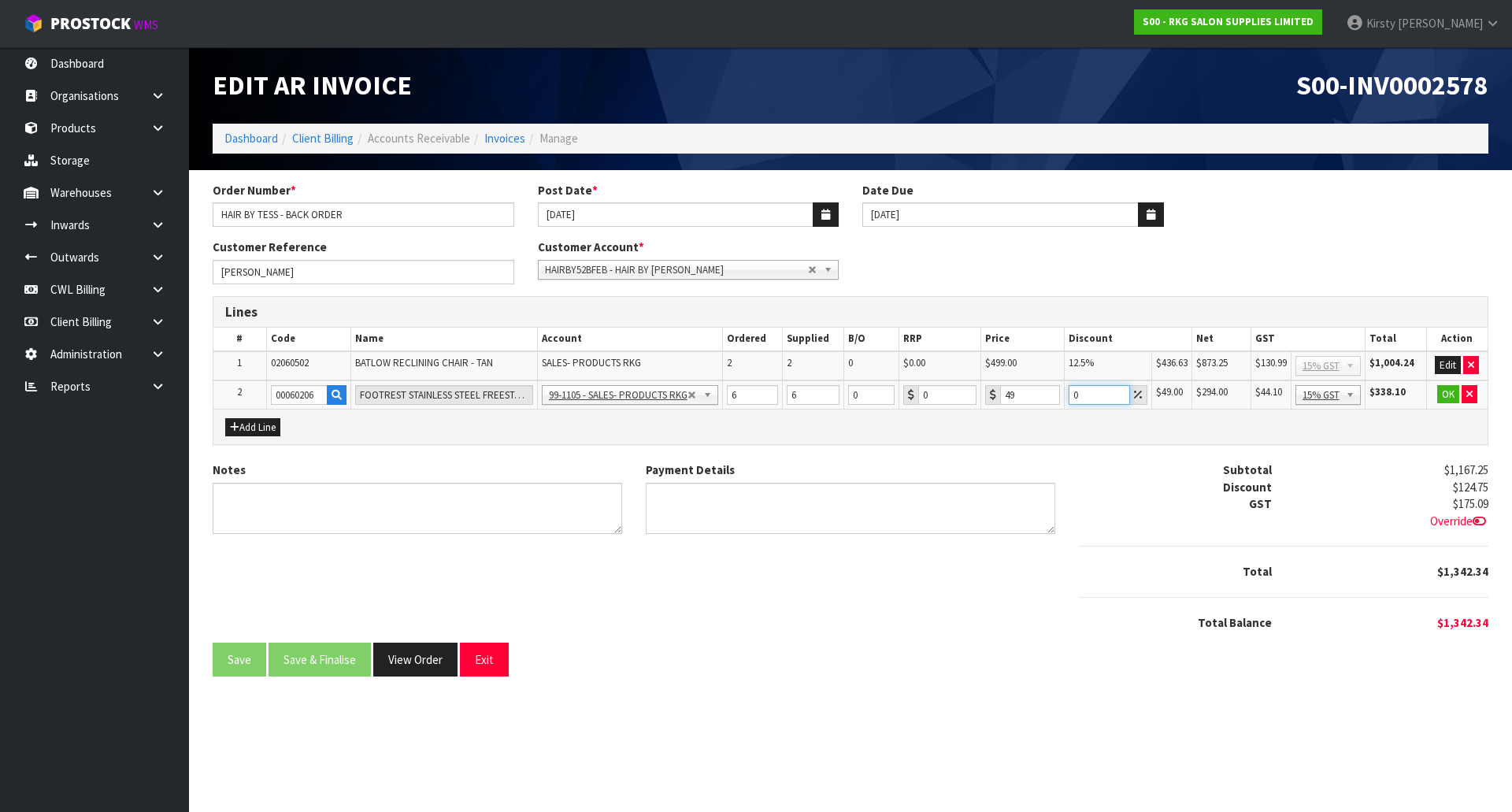
drag, startPoint x: 1088, startPoint y: 393, endPoint x: 1039, endPoint y: 396, distance: 49.1
click at [1039, 396] on tr "2 00060206 FOOTREST STAINLESS STEEL FREESTANDING 99-1100 - SALES -ADMIN 99-1105…" at bounding box center [851, 395] width 1274 height 29
type input "100"
click at [1443, 398] on button "OK" at bounding box center [1448, 394] width 22 height 19
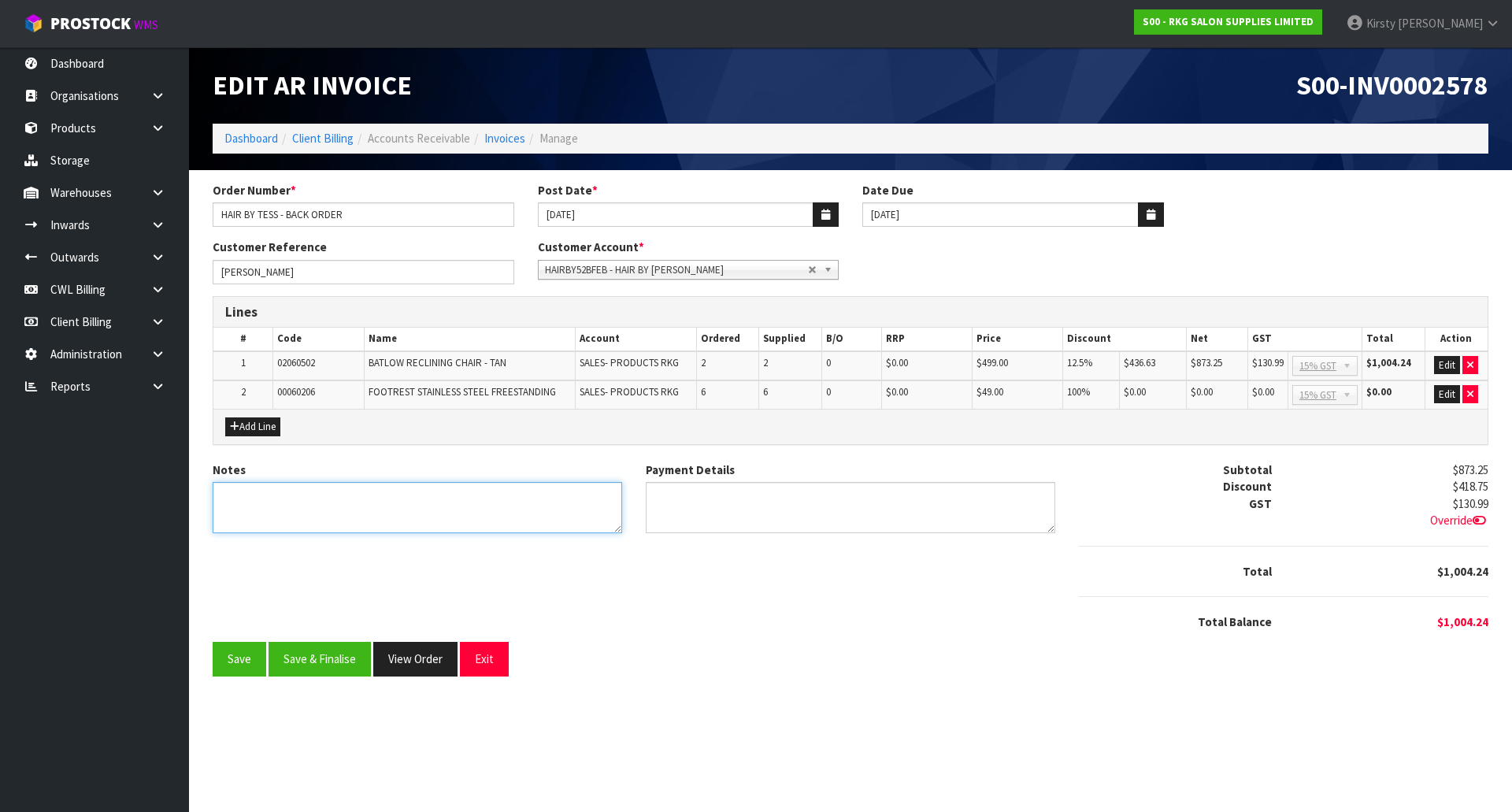
click at [259, 499] on textarea "Notes" at bounding box center [418, 508] width 410 height 51
type textarea "COLLECTED"
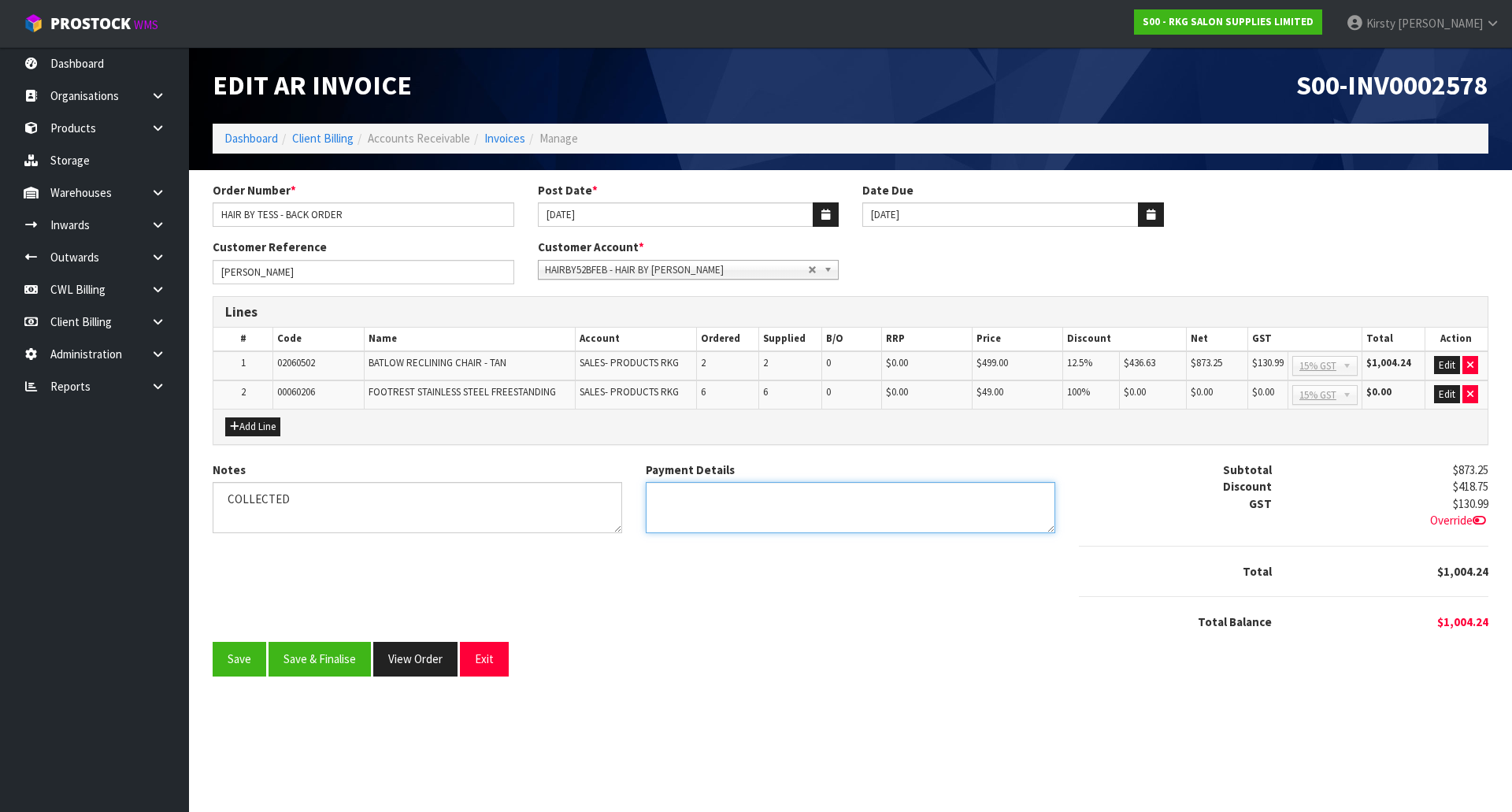
click at [659, 499] on textarea "Payment Details" at bounding box center [851, 508] width 410 height 51
type textarea "D/C 14.6"
click at [237, 659] on button "Save" at bounding box center [239, 659] width 54 height 34
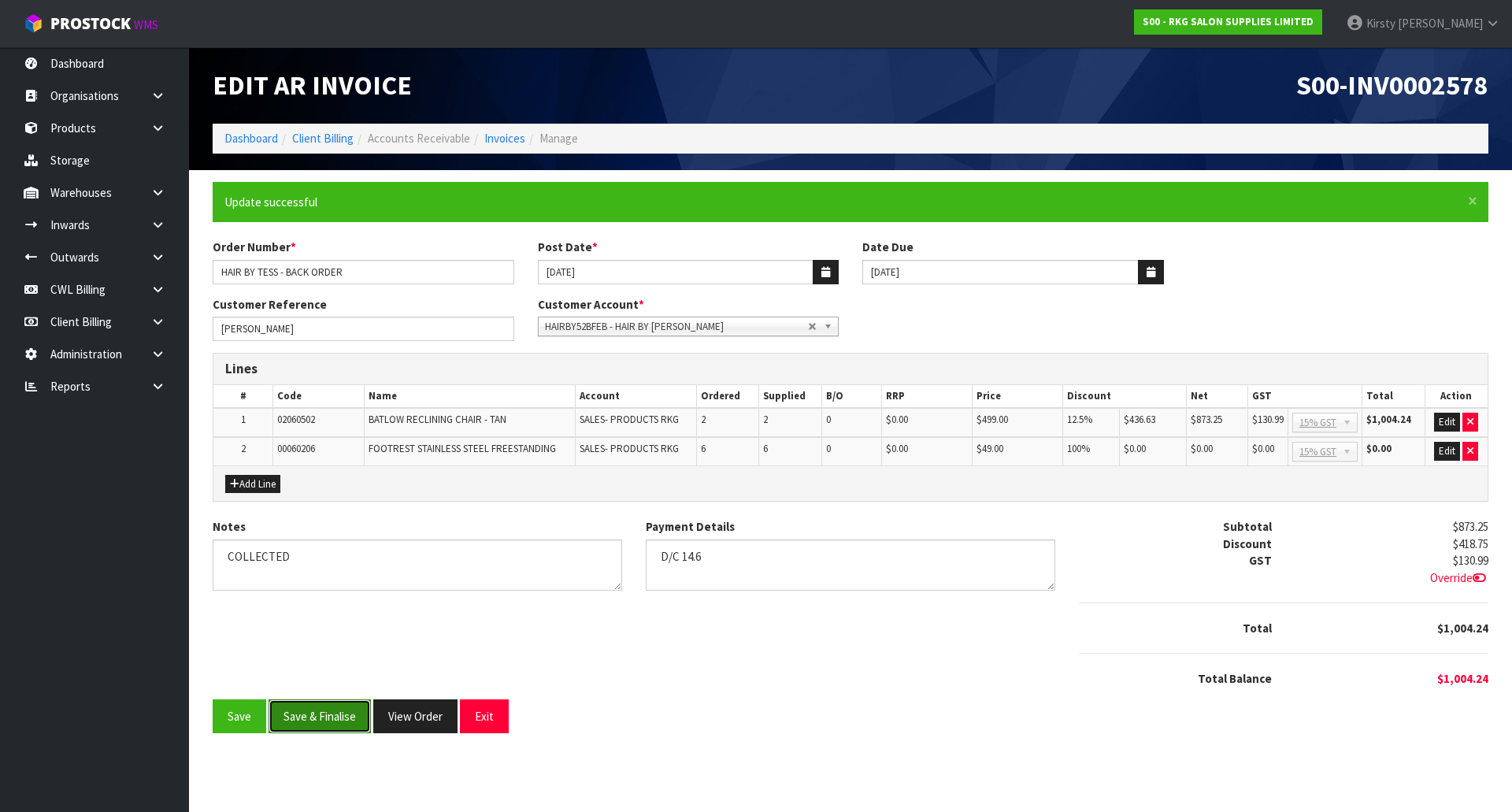
click at [328, 719] on button "Save & Finalise" at bounding box center [319, 716] width 102 height 34
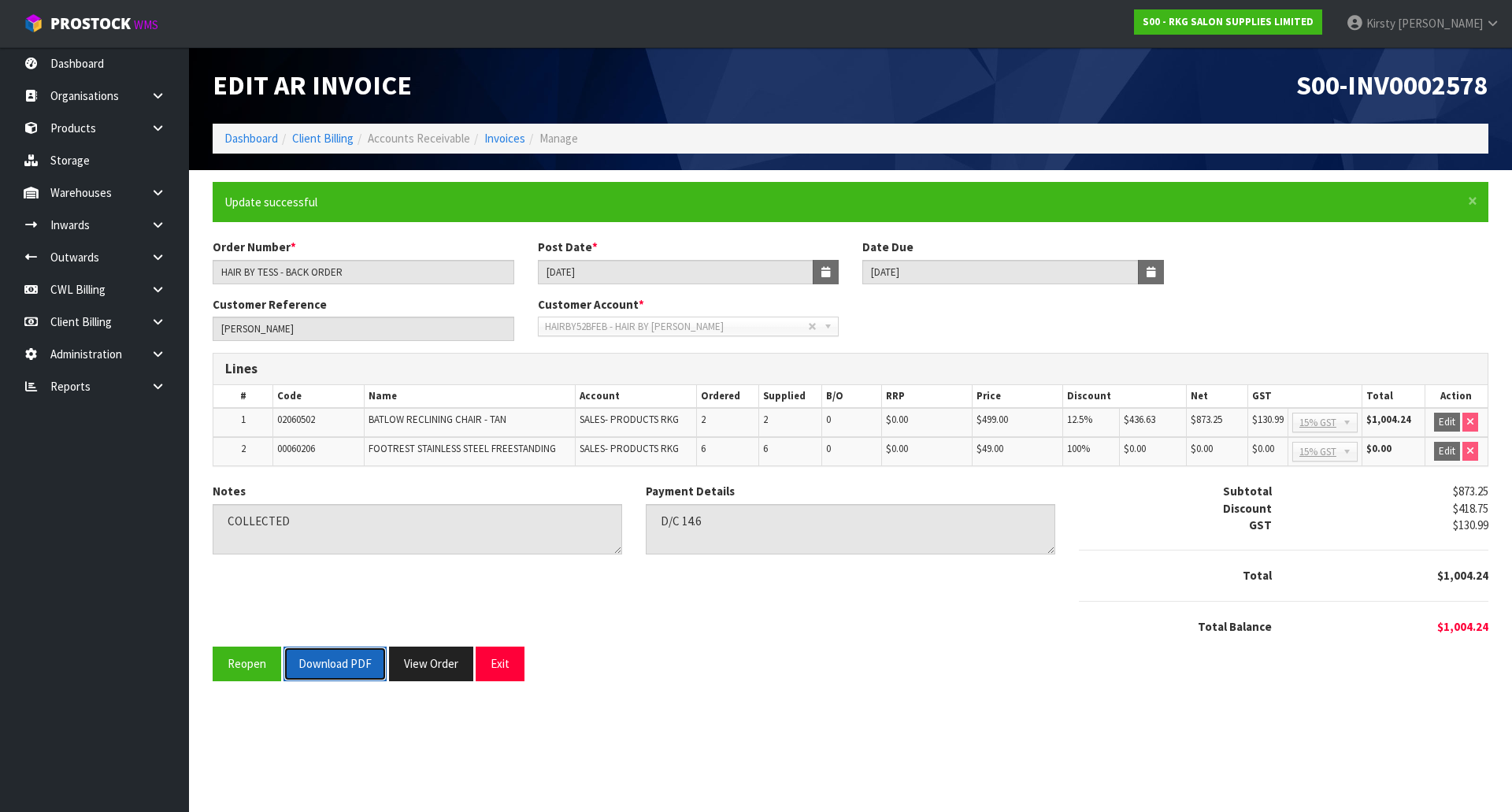
click at [340, 671] on button "Download PDF" at bounding box center [336, 664] width 103 height 34
click at [506, 663] on button "Exit" at bounding box center [499, 664] width 49 height 34
